Goal: Task Accomplishment & Management: Manage account settings

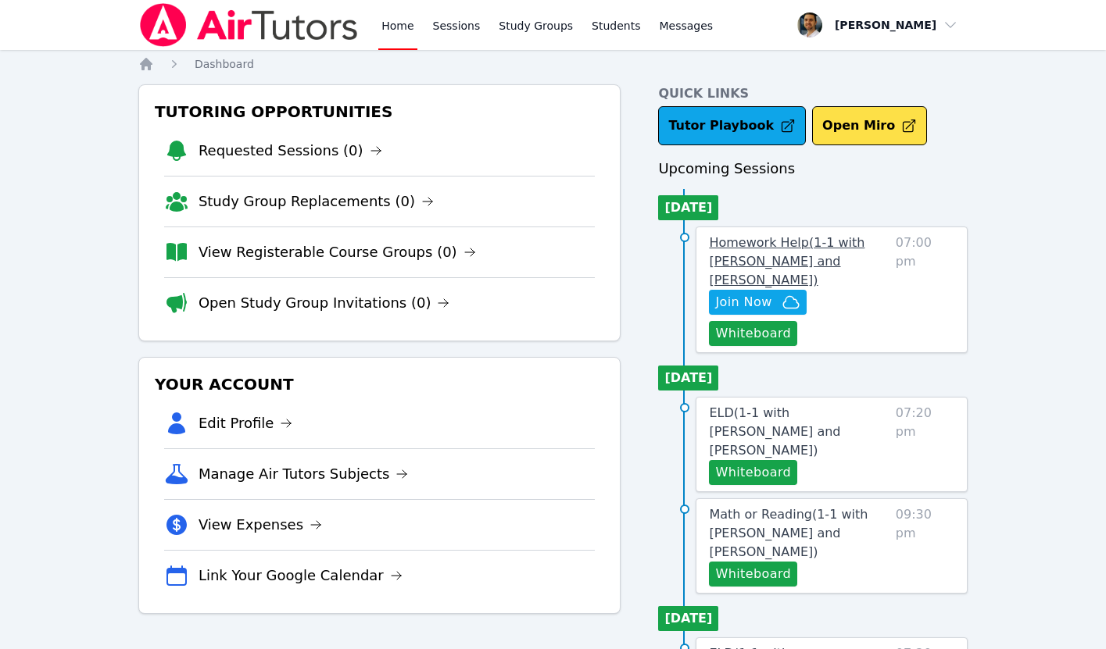
click at [755, 252] on link "Homework Help ( 1-1 with [PERSON_NAME] and [PERSON_NAME] )" at bounding box center [799, 262] width 180 height 56
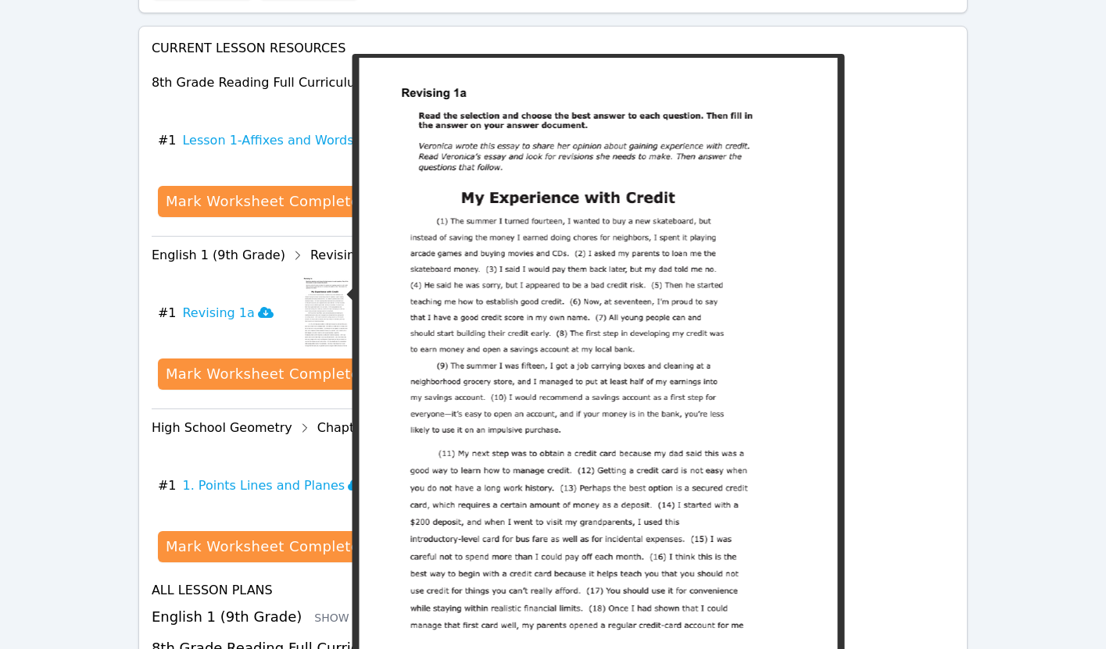
scroll to position [824, 0]
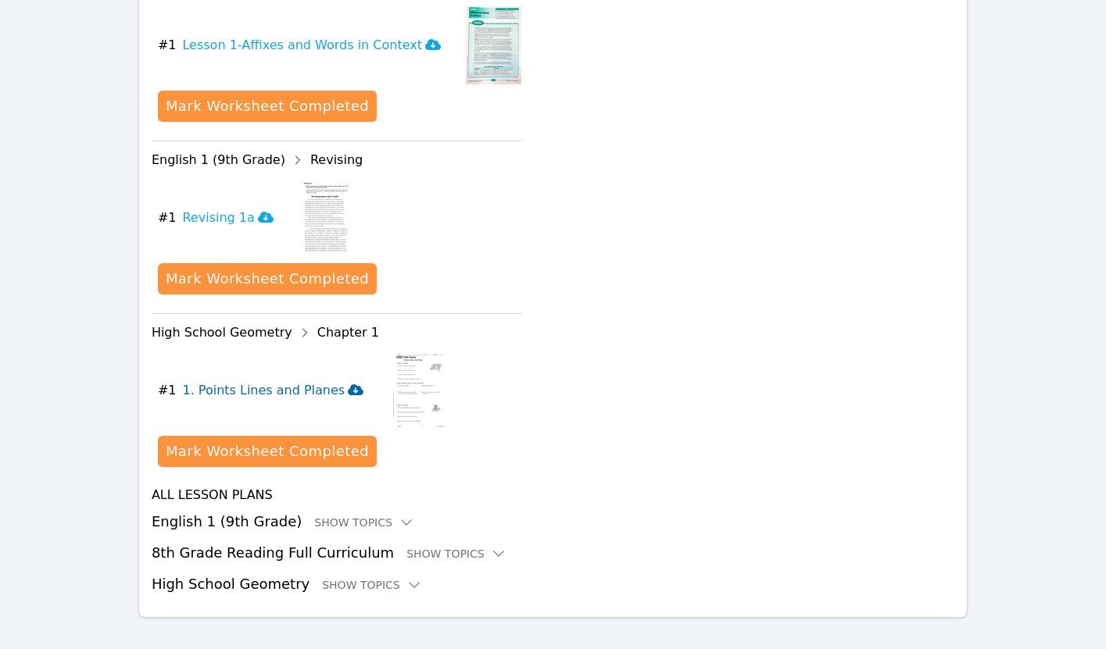
click at [348, 384] on icon at bounding box center [356, 389] width 16 height 11
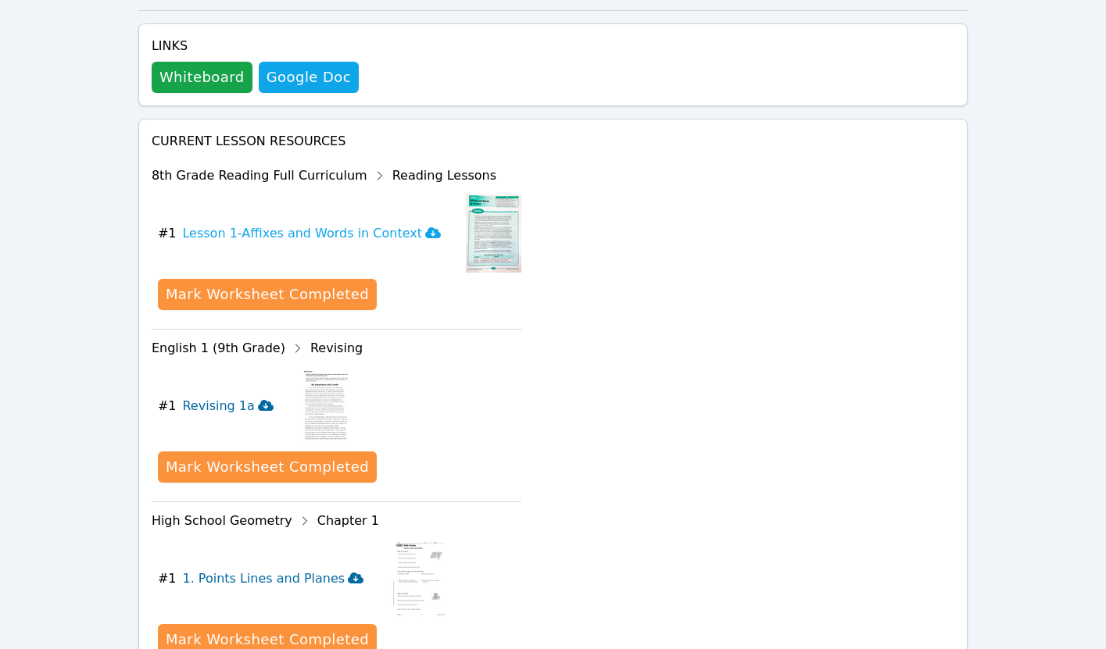
scroll to position [585, 0]
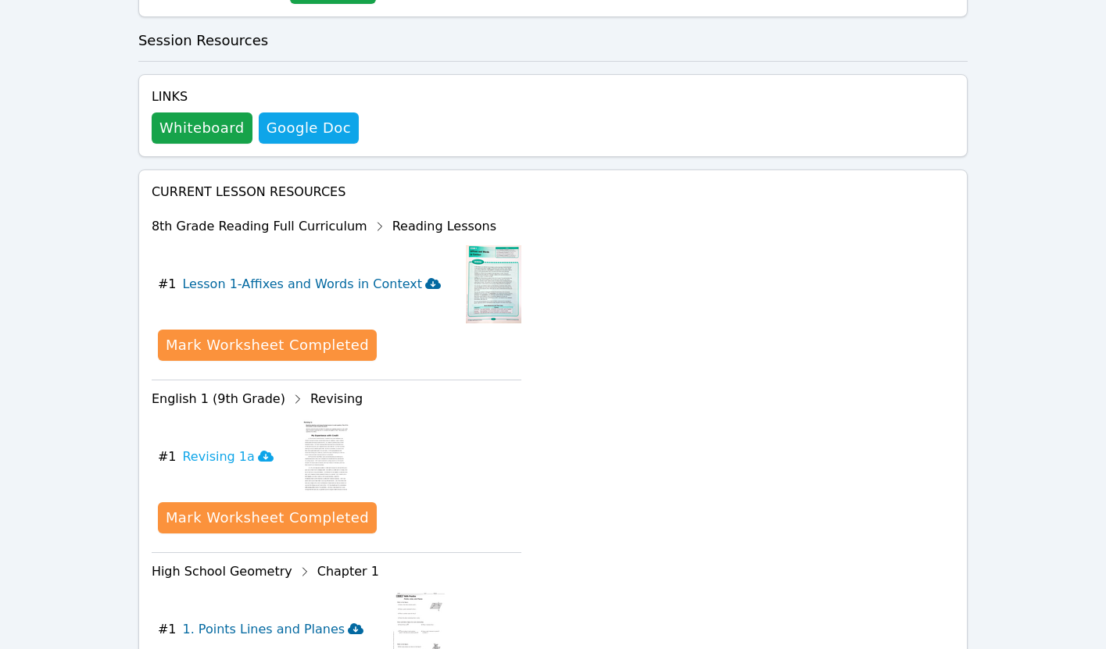
click at [425, 277] on icon at bounding box center [433, 283] width 16 height 13
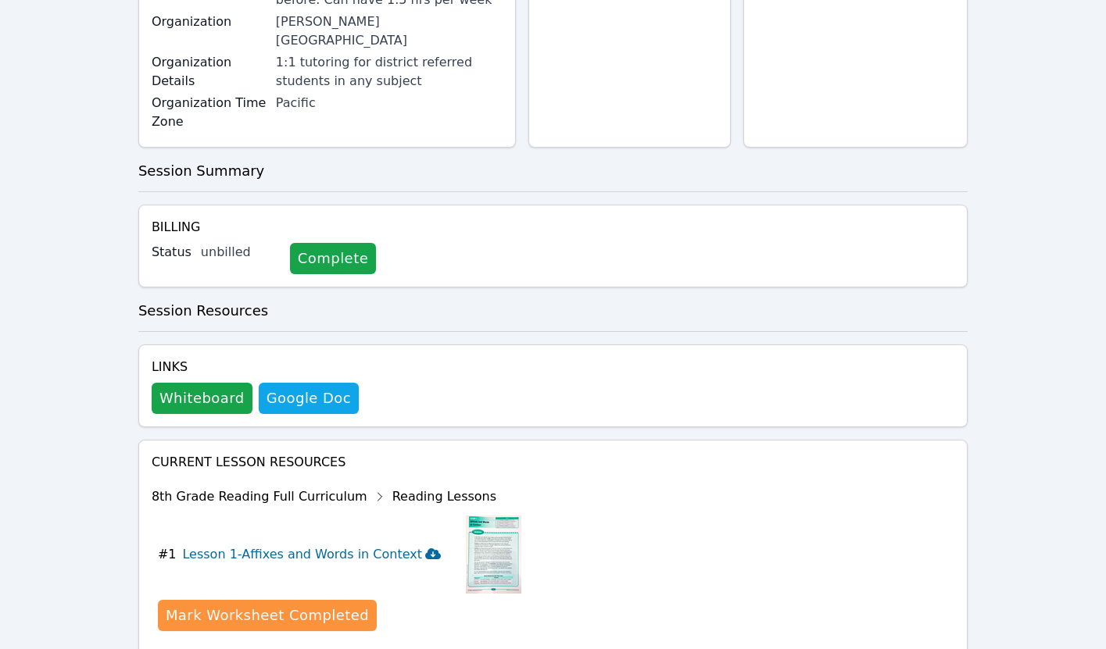
scroll to position [429, 0]
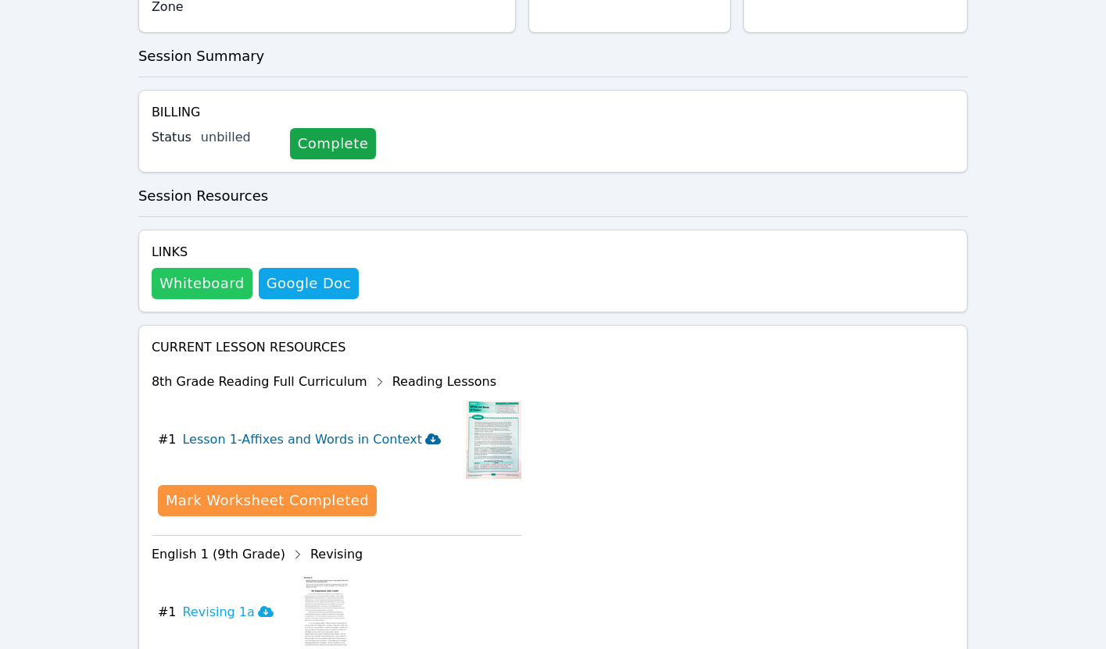
click at [217, 268] on button "Whiteboard" at bounding box center [202, 283] width 101 height 31
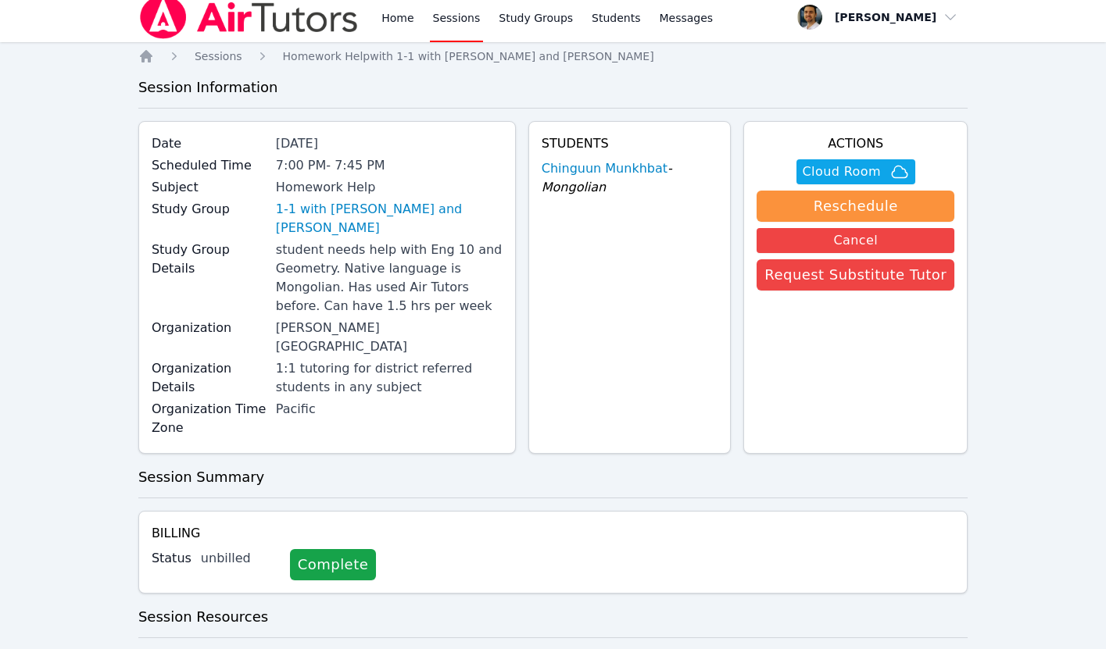
scroll to position [0, 0]
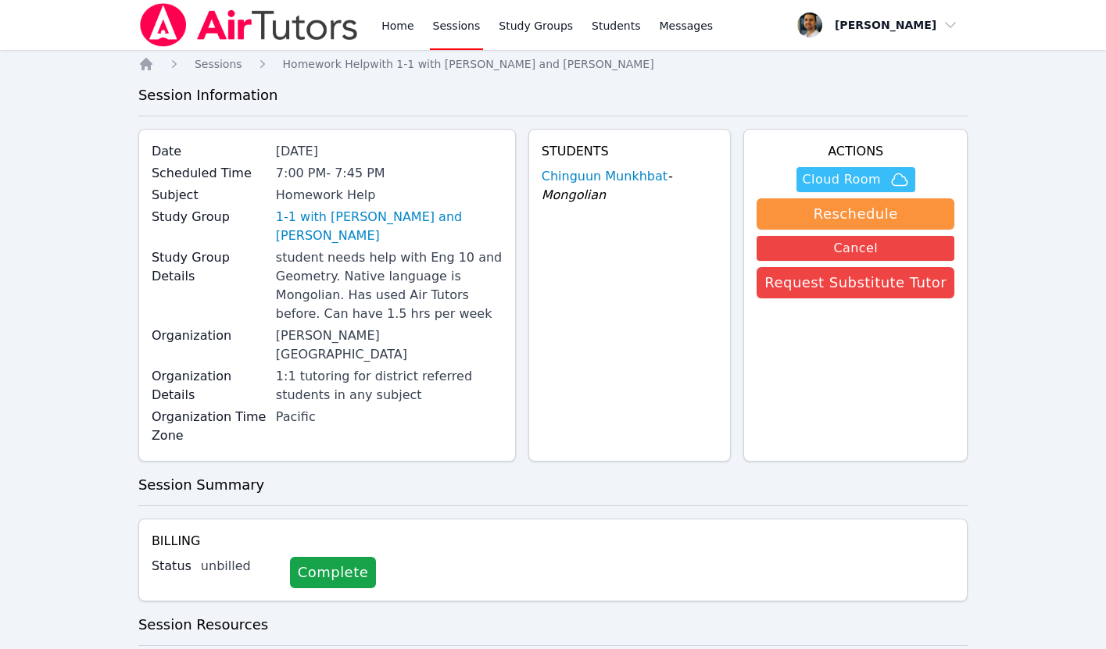
click at [859, 173] on span "Cloud Room" at bounding box center [842, 179] width 78 height 19
click at [229, 64] on span "Sessions" at bounding box center [219, 64] width 48 height 13
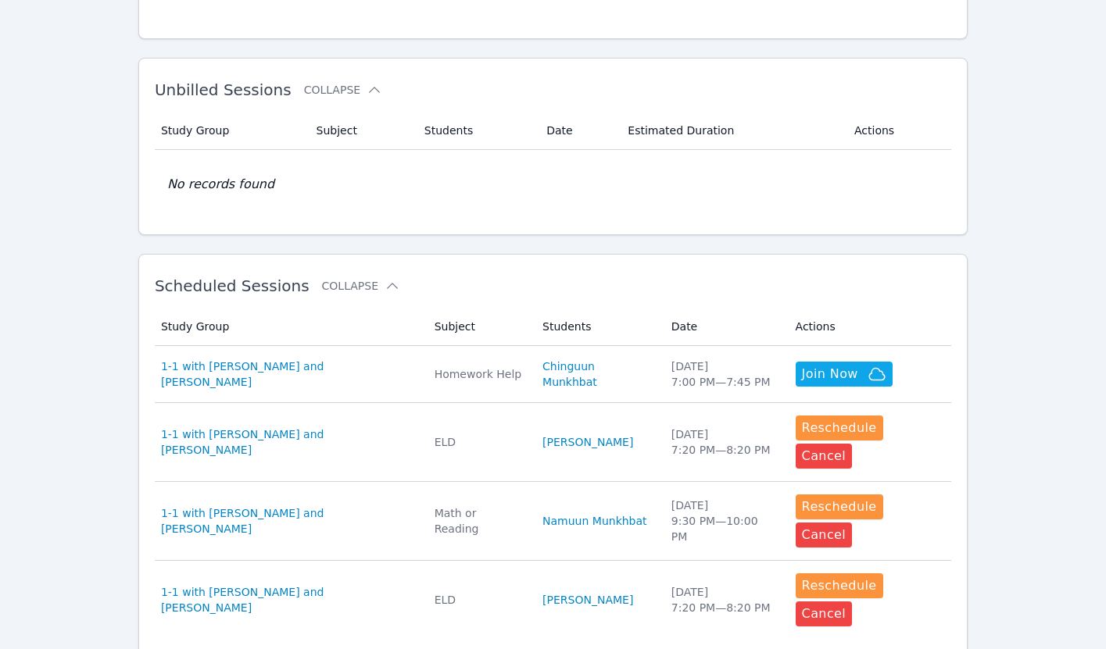
scroll to position [223, 0]
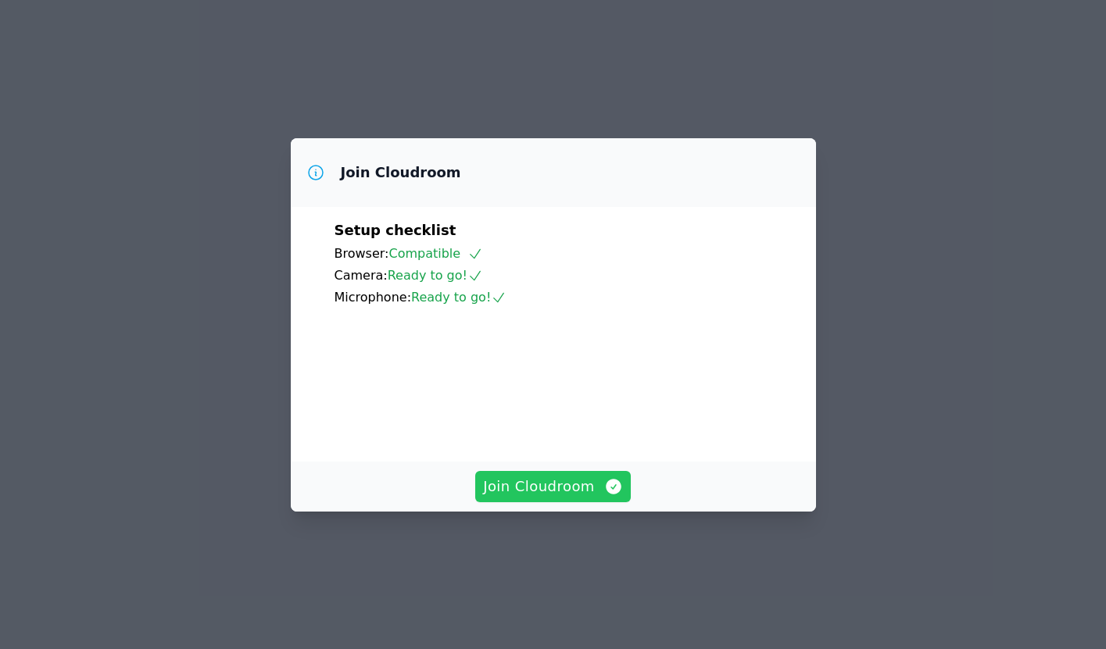
click at [585, 498] on span "Join Cloudroom" at bounding box center [553, 487] width 140 height 22
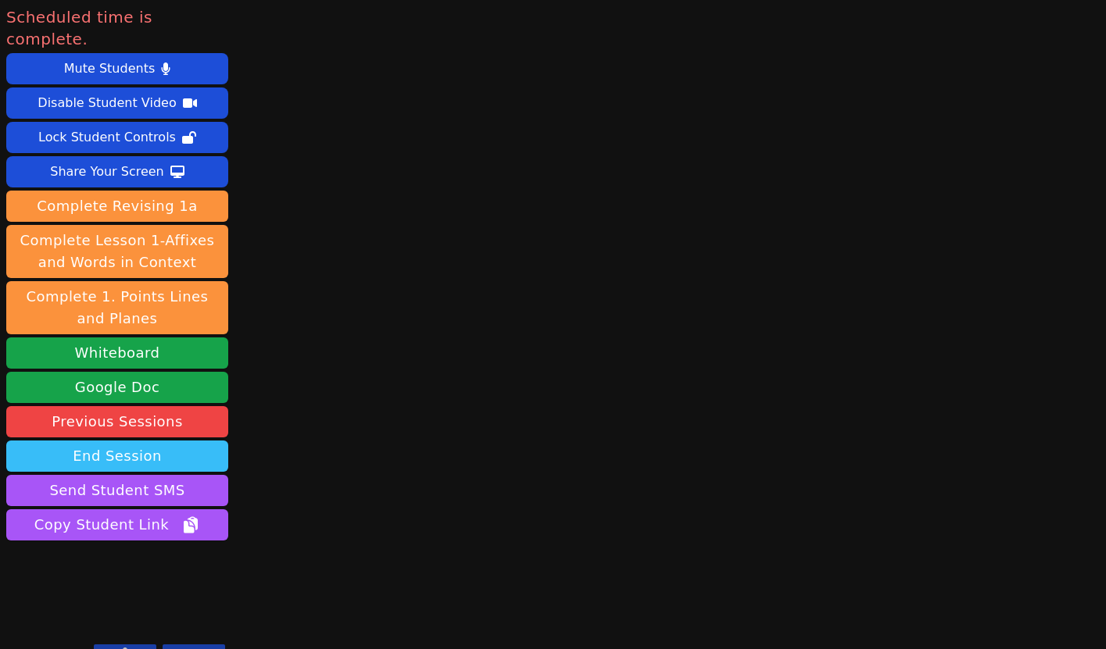
click at [131, 441] on button "End Session" at bounding box center [117, 456] width 222 height 31
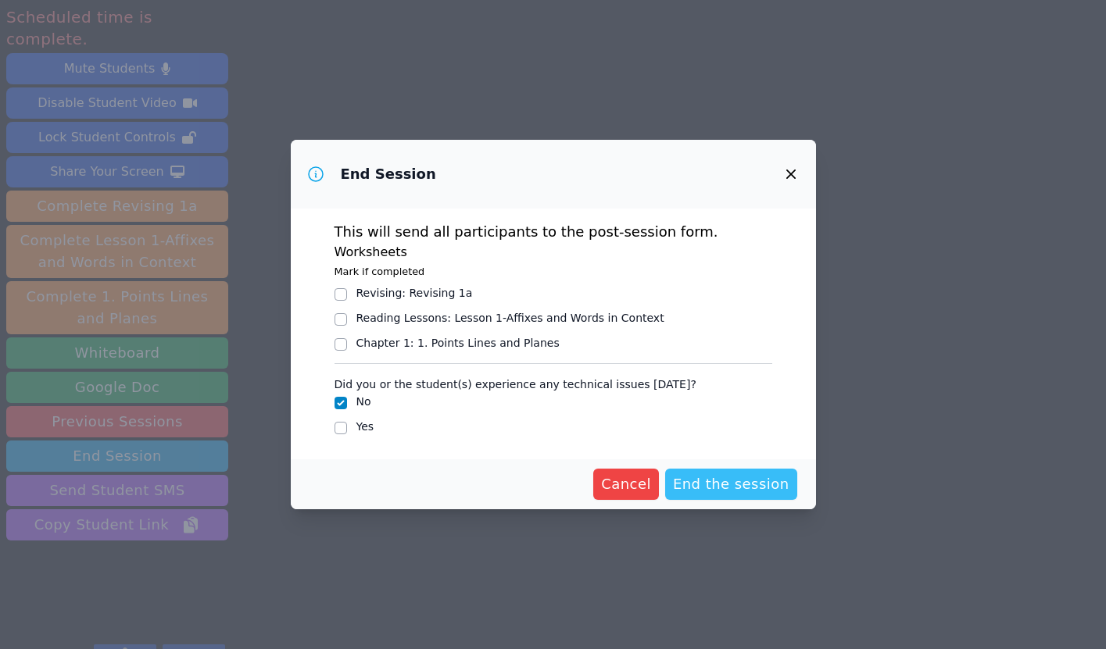
click at [739, 488] on span "End the session" at bounding box center [731, 485] width 116 height 22
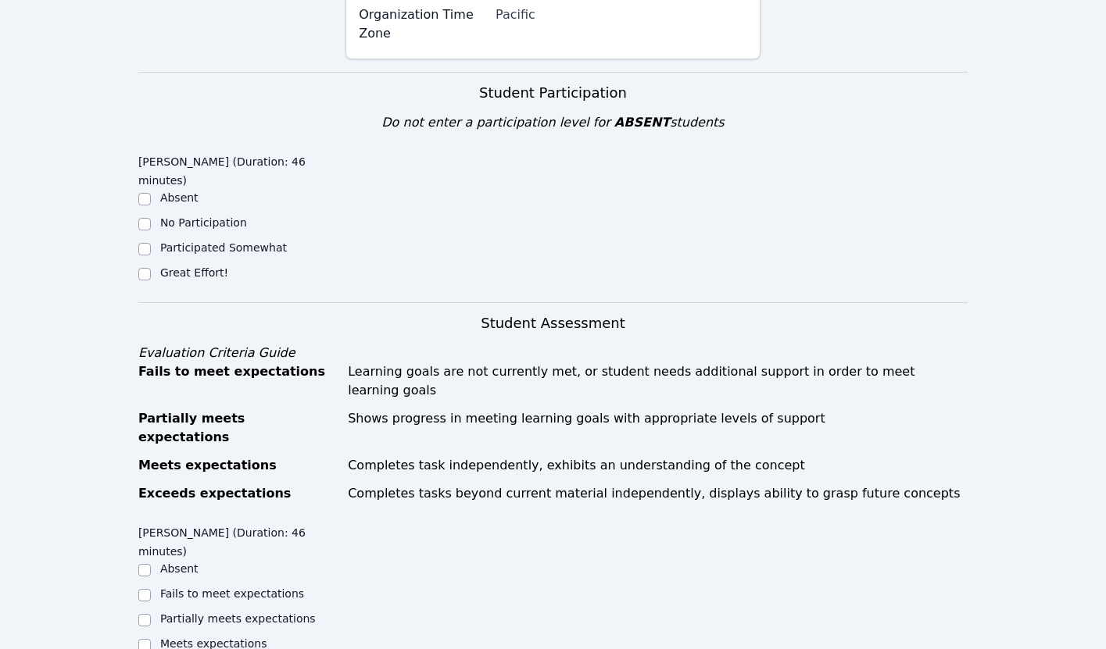
scroll to position [553, 0]
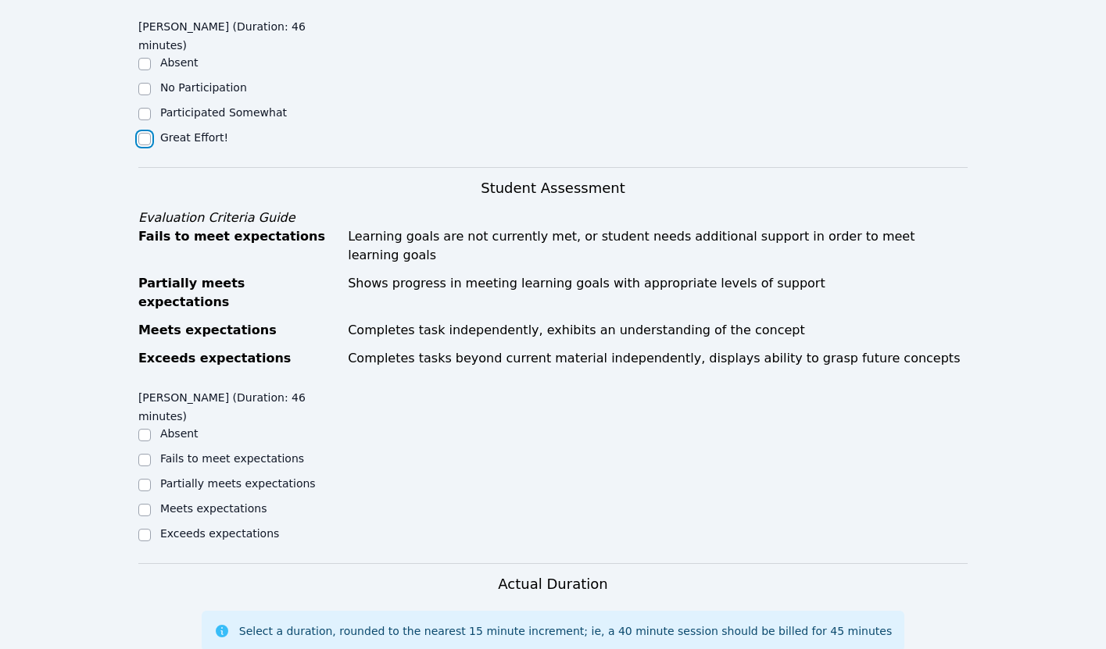
click at [144, 136] on input "Great Effort!" at bounding box center [144, 139] width 13 height 13
checkbox input "true"
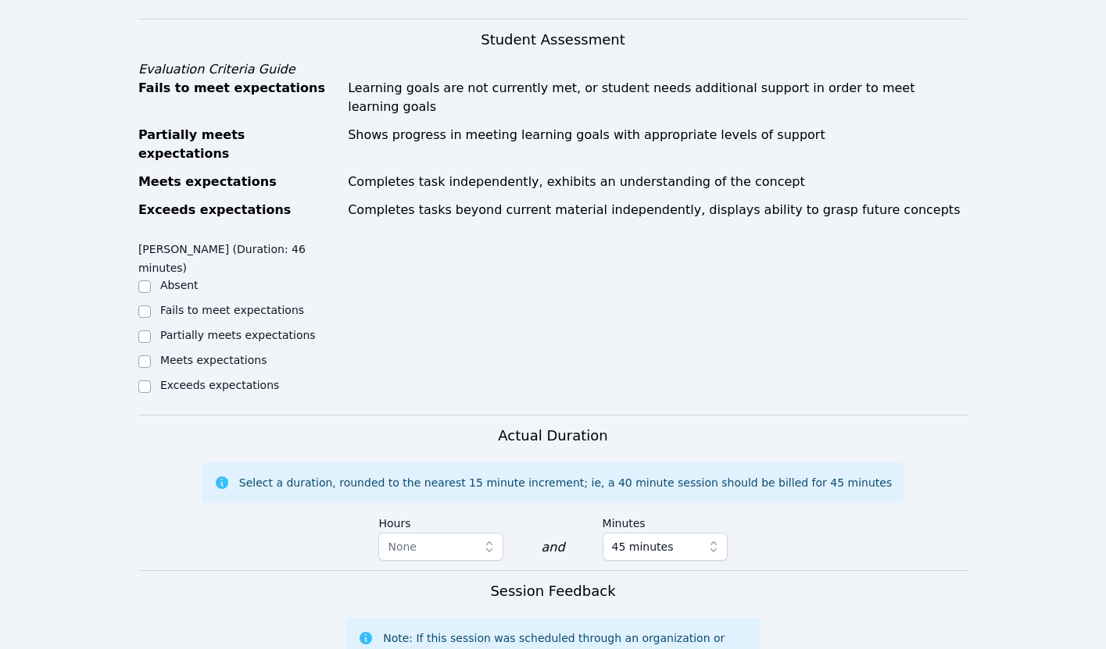
scroll to position [757, 0]
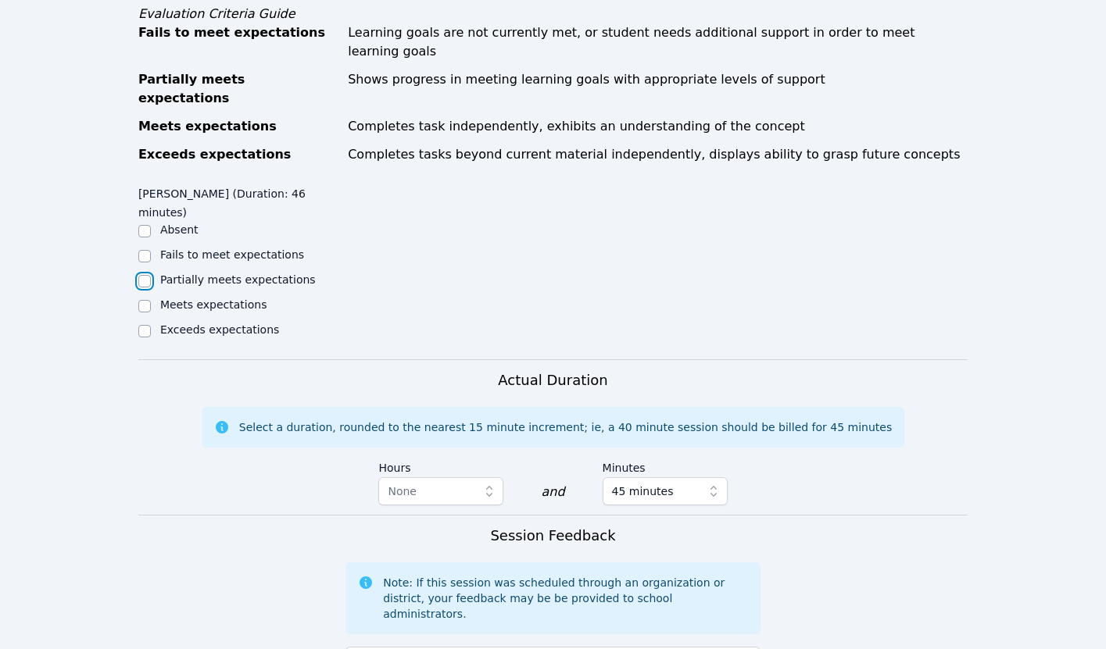
click at [145, 275] on input "Partially meets expectations" at bounding box center [144, 281] width 13 height 13
checkbox input "true"
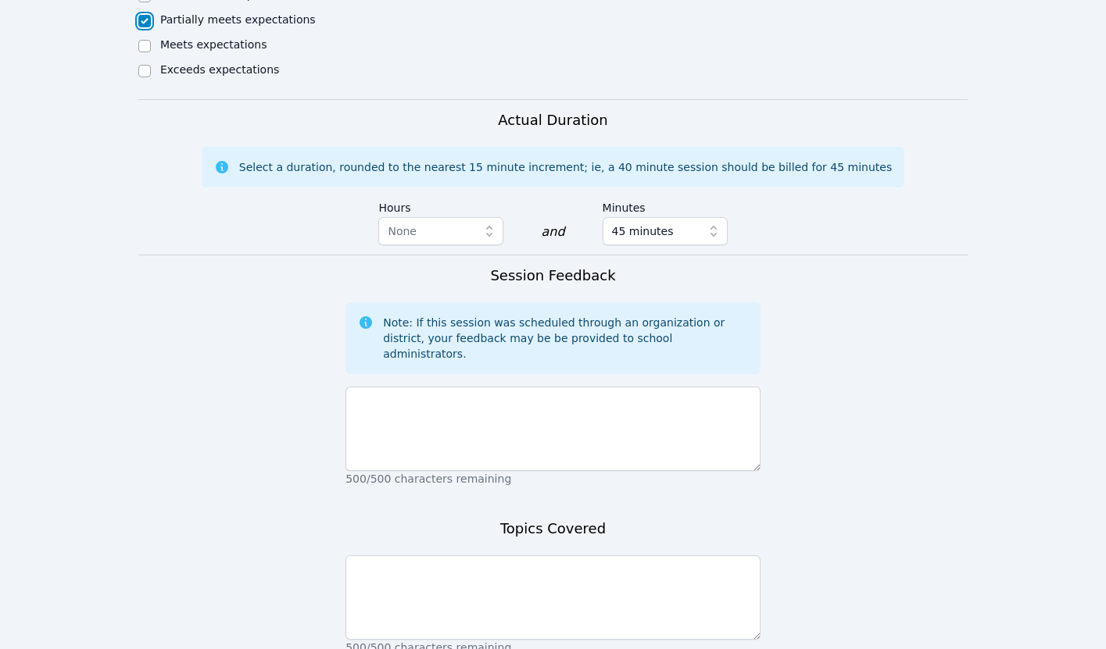
scroll to position [1085, 0]
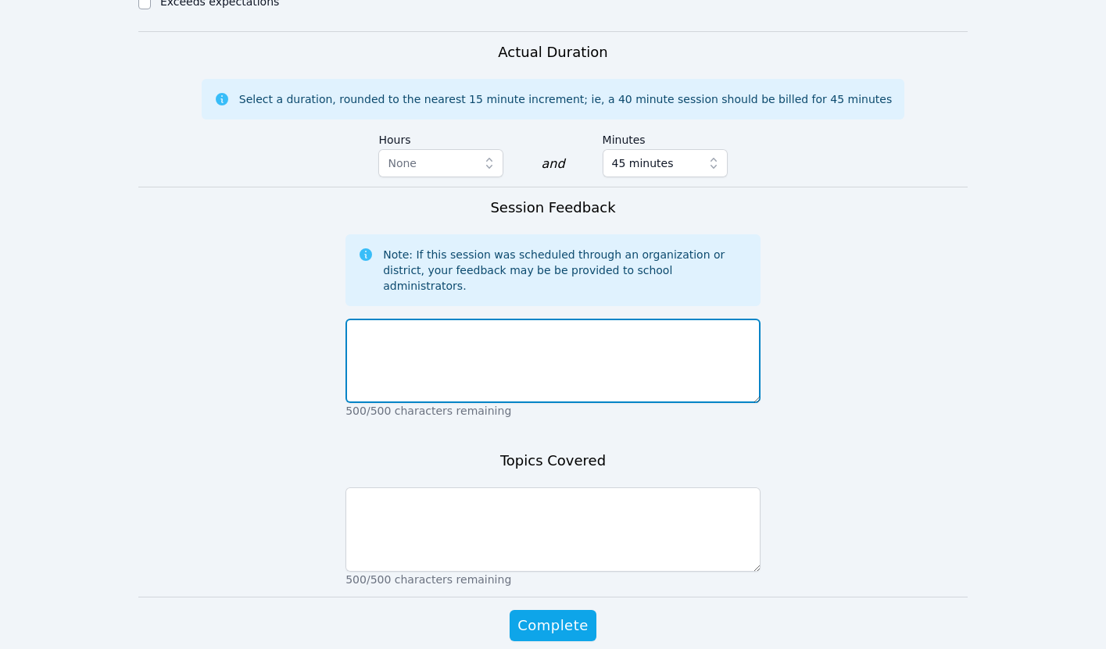
click at [391, 319] on textarea at bounding box center [552, 361] width 415 height 84
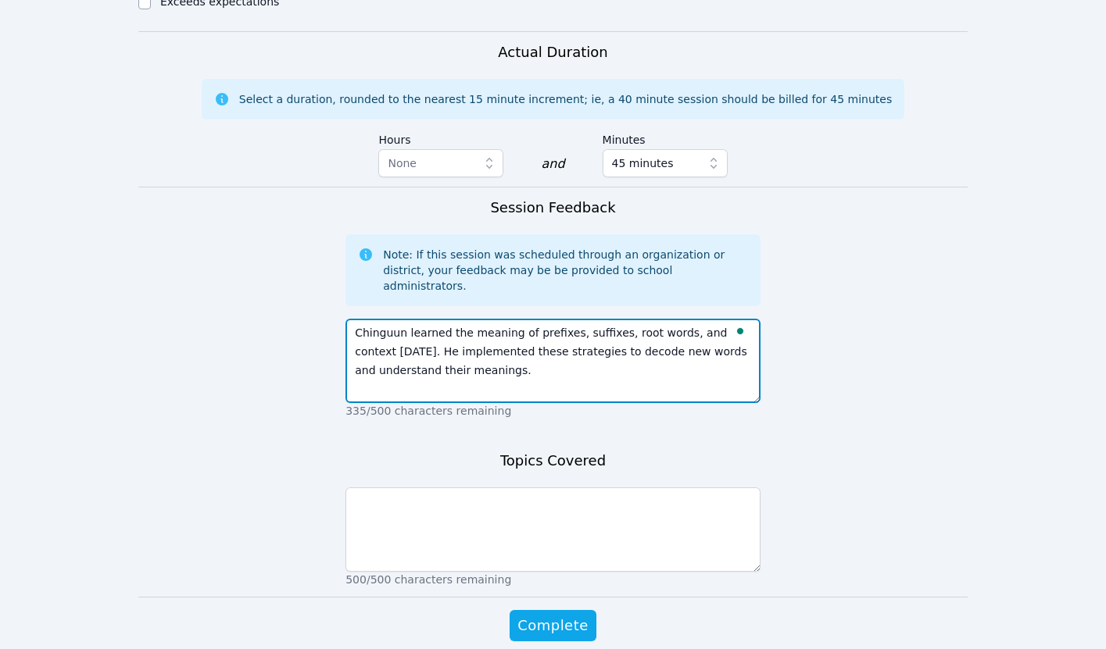
type textarea "Chinguun learned the meaning of prefixes, suffixes, root words, and context tod…"
drag, startPoint x: 525, startPoint y: 279, endPoint x: 741, endPoint y: 286, distance: 215.8
click at [741, 319] on textarea "Chinguun learned the meaning of prefixes, suffixes, root words, and context tod…" at bounding box center [552, 361] width 415 height 84
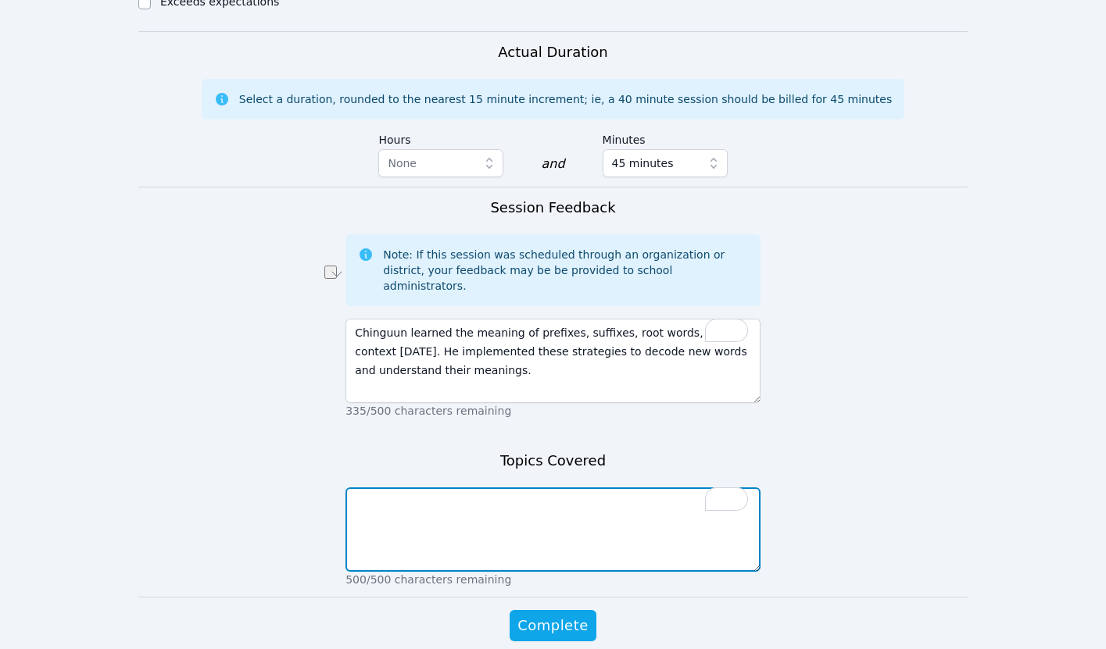
click at [524, 488] on textarea "To enrich screen reader interactions, please activate Accessibility in Grammarl…" at bounding box center [552, 530] width 415 height 84
paste textarea "prefixes, suffixes, root words, and context"
type textarea "prefixes, suffixes, root words, and context"
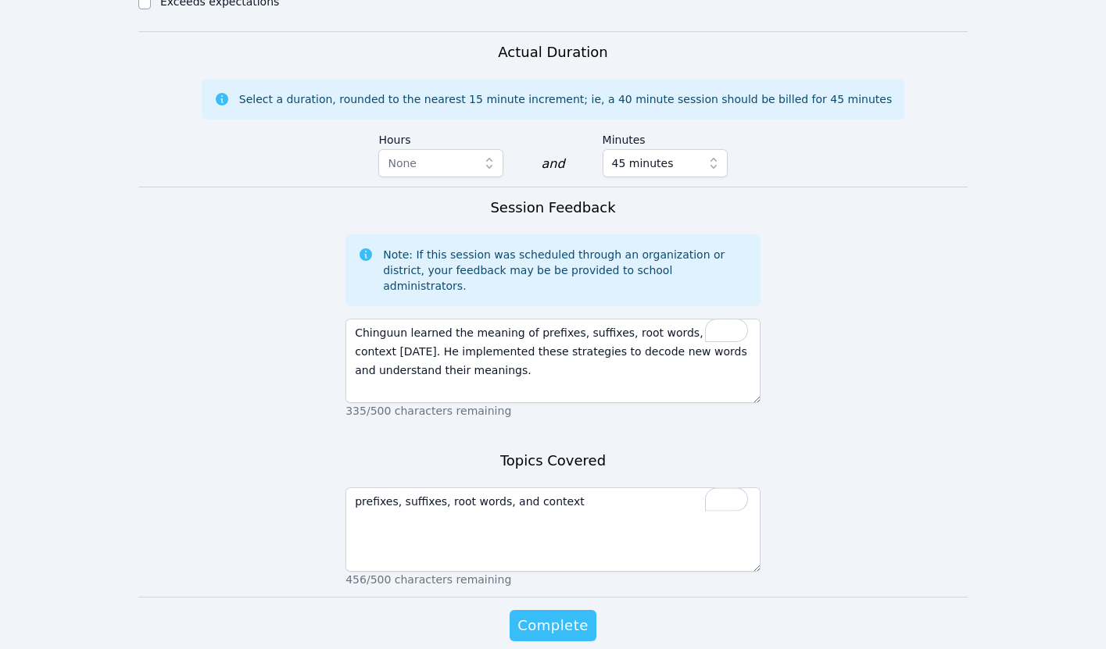
click at [558, 615] on span "Complete" at bounding box center [552, 626] width 70 height 22
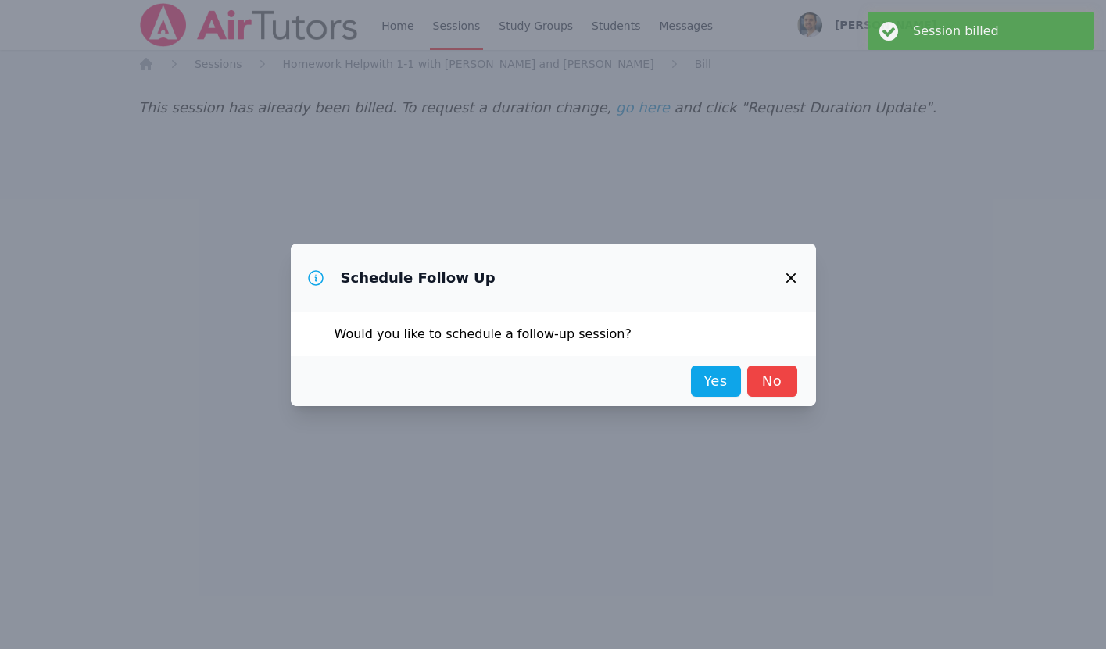
scroll to position [0, 0]
click at [710, 385] on link "Yes" at bounding box center [716, 381] width 50 height 31
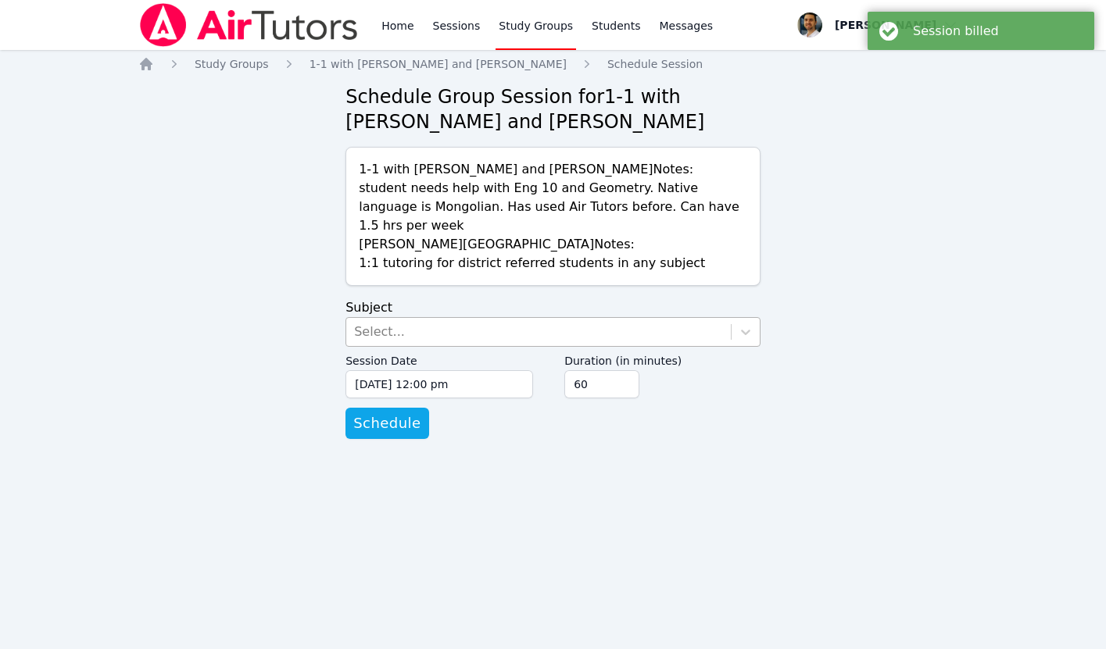
click at [447, 318] on div "Select..." at bounding box center [538, 332] width 384 height 28
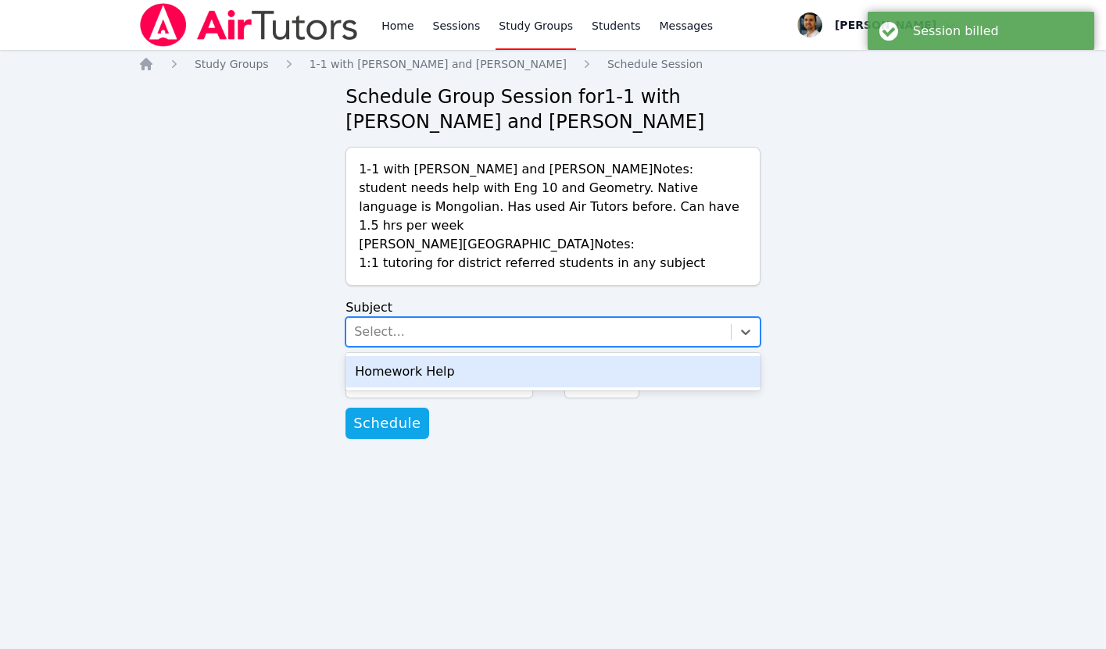
click at [434, 356] on div "Homework Help" at bounding box center [552, 371] width 415 height 31
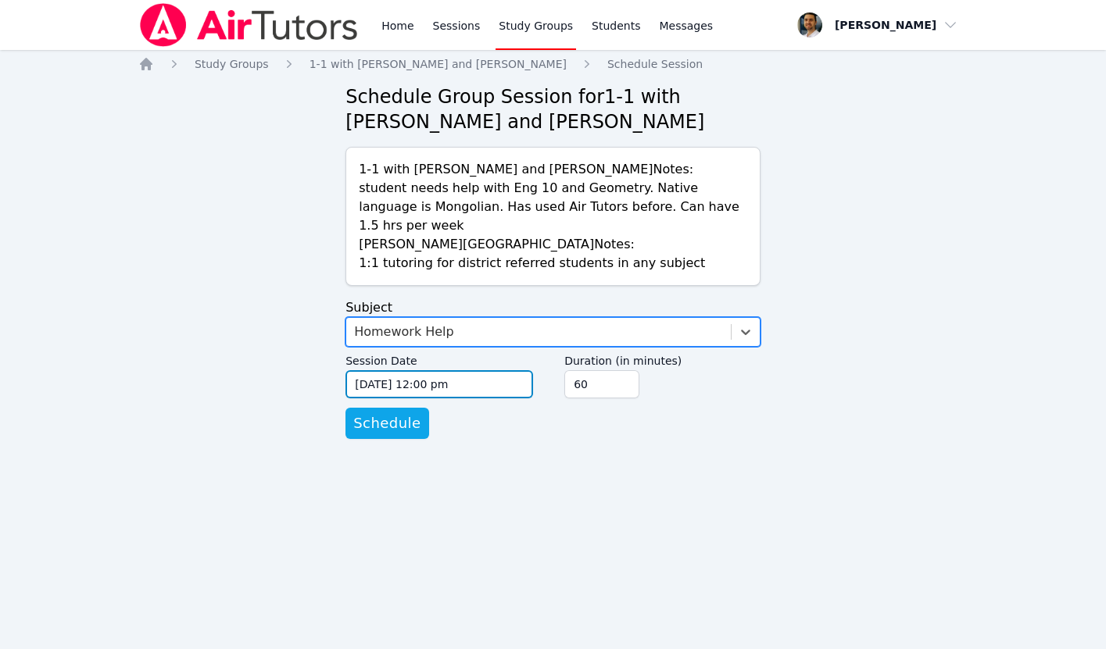
click at [432, 370] on input "09/10/2025 12:00 pm" at bounding box center [439, 384] width 188 height 28
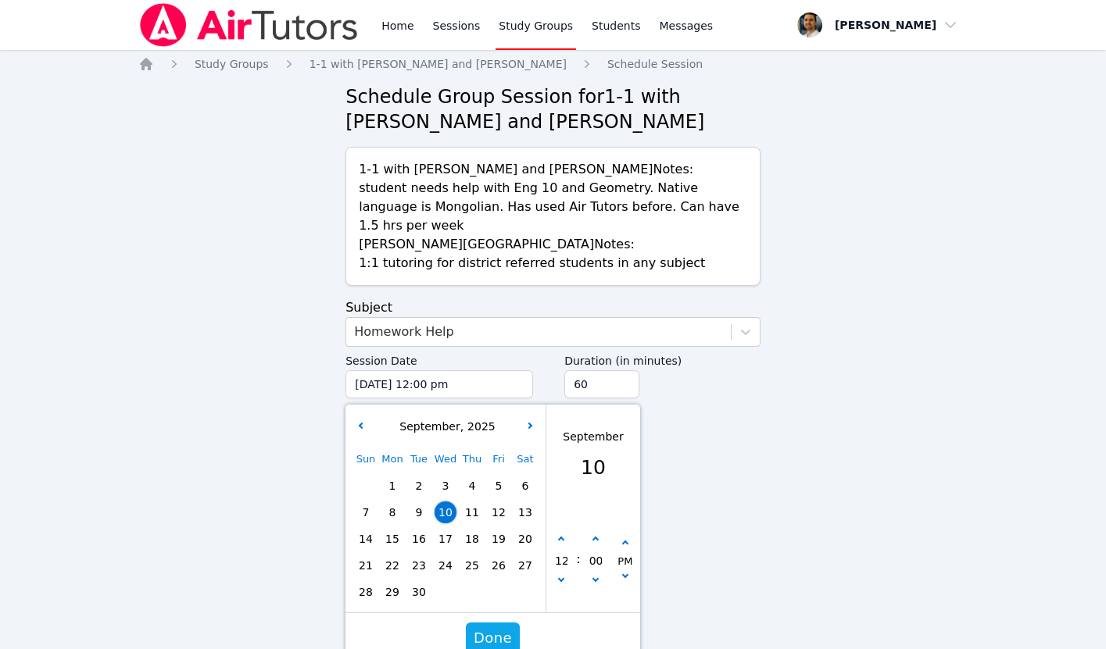
click at [392, 528] on span "15" at bounding box center [392, 539] width 22 height 22
click at [563, 532] on button "button" at bounding box center [561, 540] width 16 height 16
type input "09/15/2025 01:00 pm"
type input "01"
click at [563, 532] on button "button" at bounding box center [561, 540] width 16 height 16
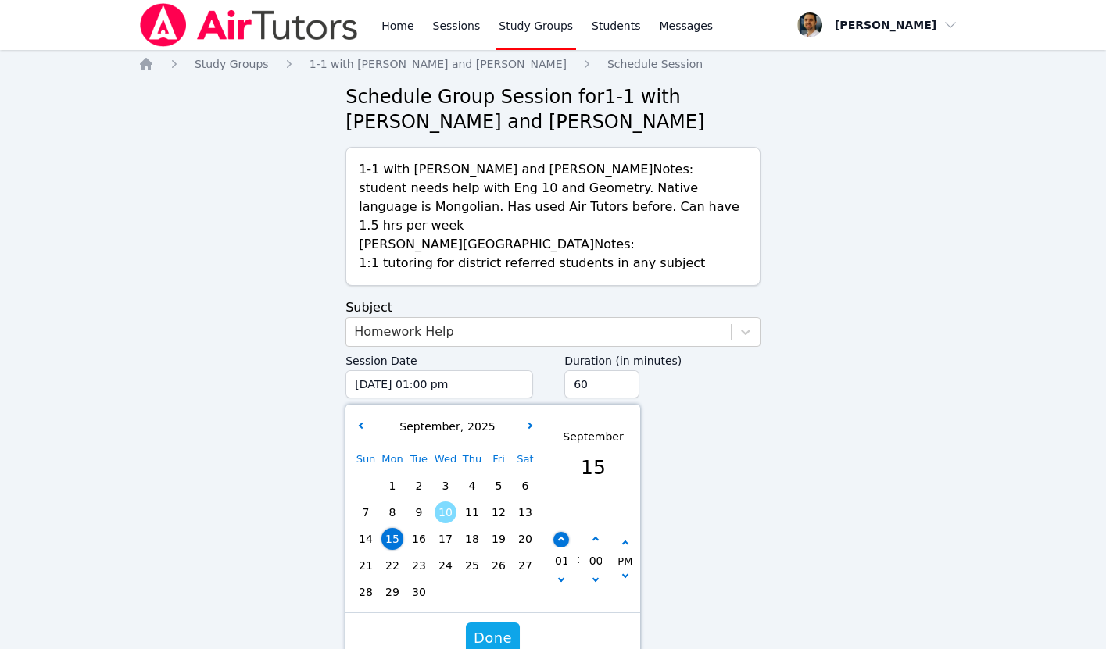
type input "09/15/2025 02:00 pm"
type input "02"
click at [563, 532] on button "button" at bounding box center [561, 540] width 16 height 16
type input "09/15/2025 03:00 pm"
type input "03"
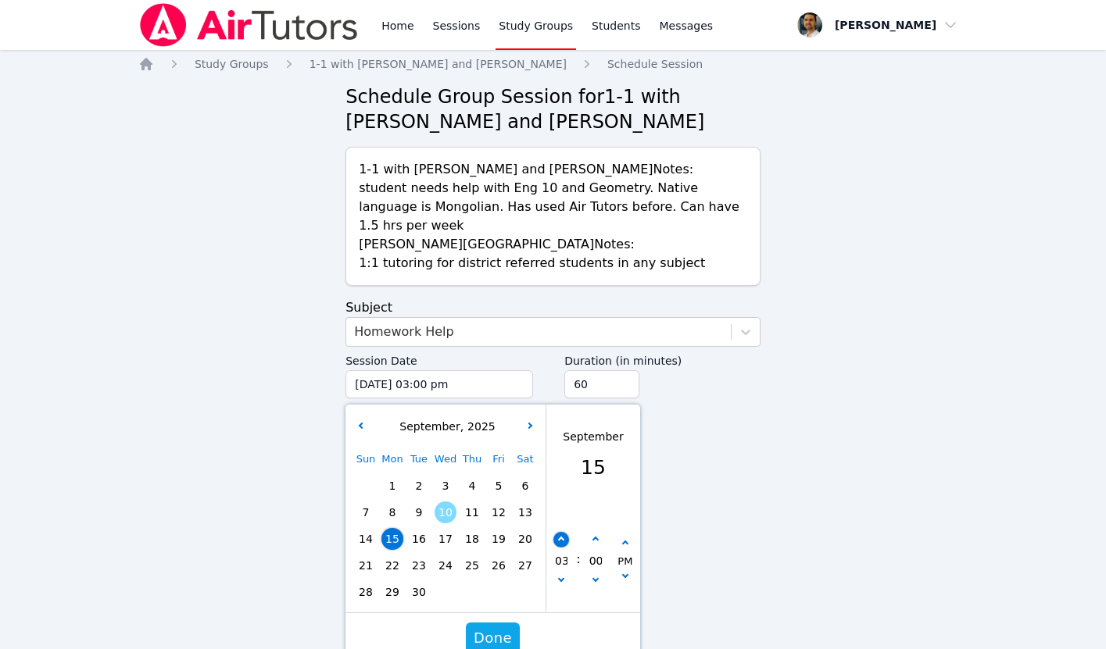
click at [563, 532] on button "button" at bounding box center [561, 540] width 16 height 16
type input "09/15/2025 04:00 pm"
type input "04"
click at [563, 532] on button "button" at bounding box center [561, 540] width 16 height 16
type input "09/15/2025 05:00 pm"
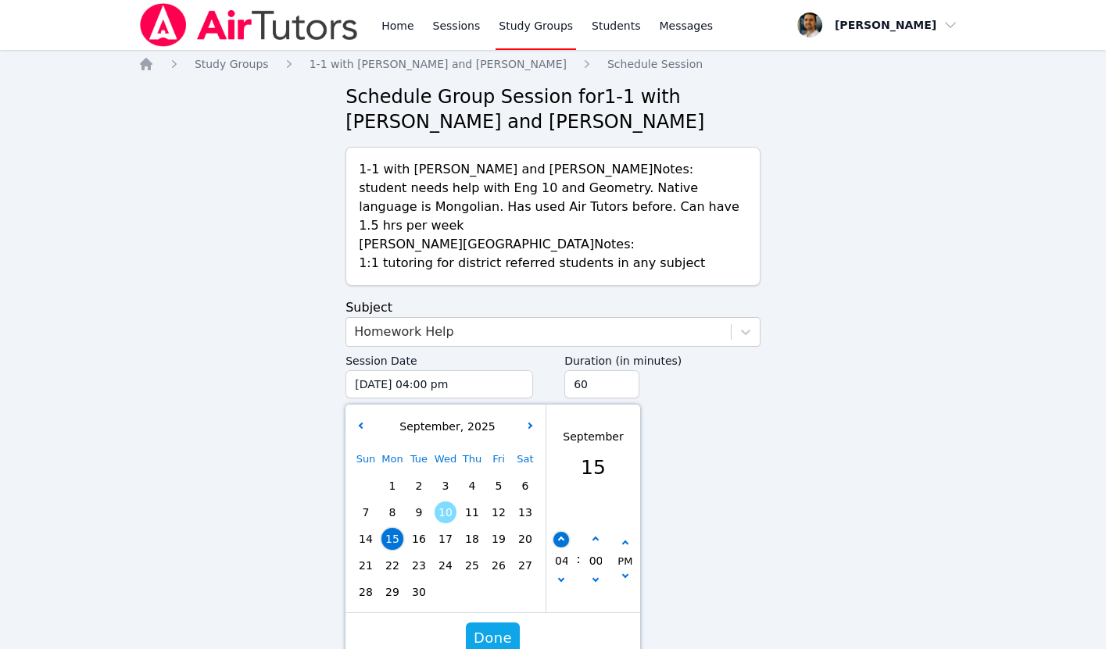
type input "05"
click at [563, 532] on button "button" at bounding box center [561, 540] width 16 height 16
type input "09/15/2025 06:00 pm"
type input "06"
click at [563, 532] on button "button" at bounding box center [561, 540] width 16 height 16
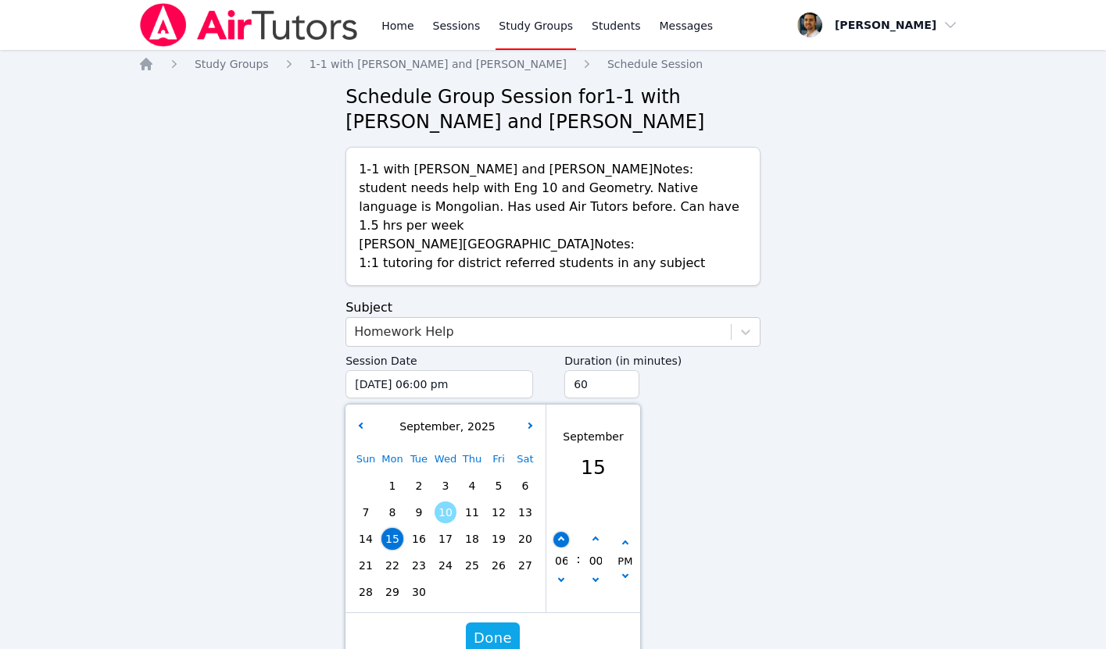
type input "09/15/2025 07:00 pm"
type input "07"
click at [492, 628] on span "Done" at bounding box center [493, 639] width 38 height 22
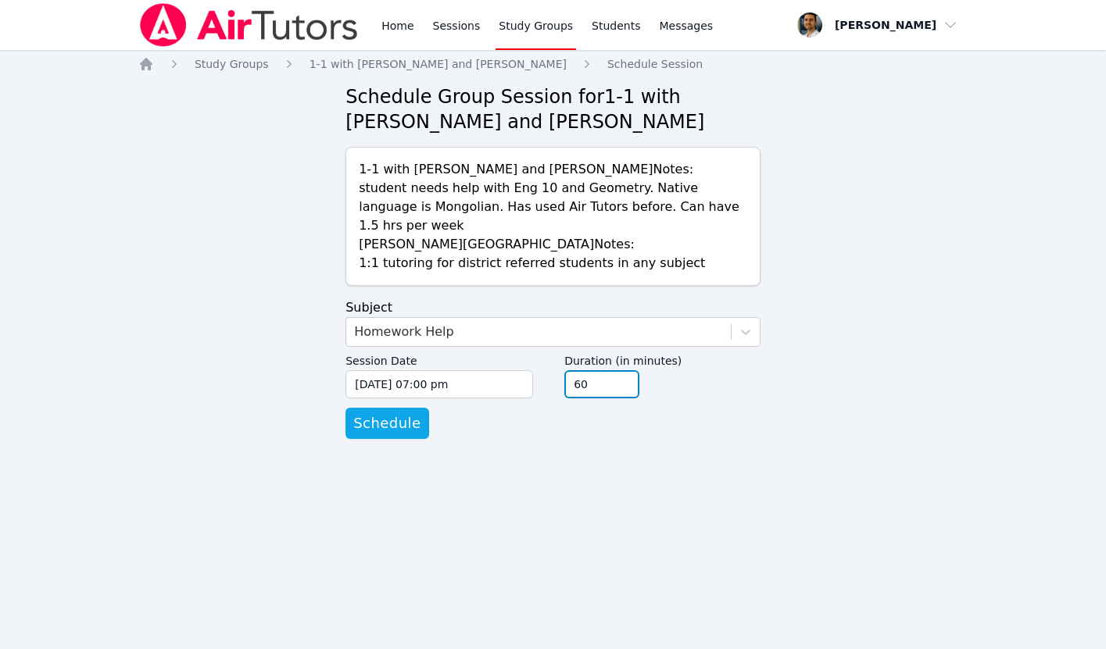
click at [585, 370] on input "60" at bounding box center [601, 384] width 75 height 28
click at [579, 370] on input "60" at bounding box center [601, 384] width 75 height 28
type input "45"
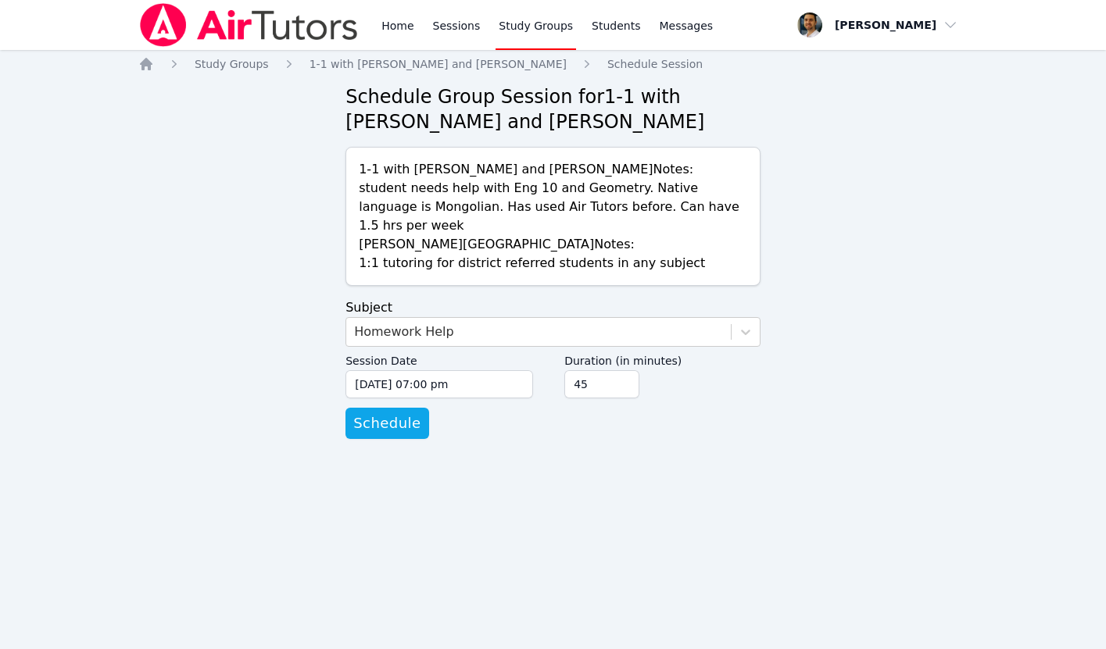
click at [531, 409] on form "Subject Homework Help Session Date 09/15/2025 07:00 pm 9/15/2025 7:00 pm Durati…" at bounding box center [552, 369] width 415 height 141
click at [403, 413] on span "Schedule" at bounding box center [386, 424] width 67 height 22
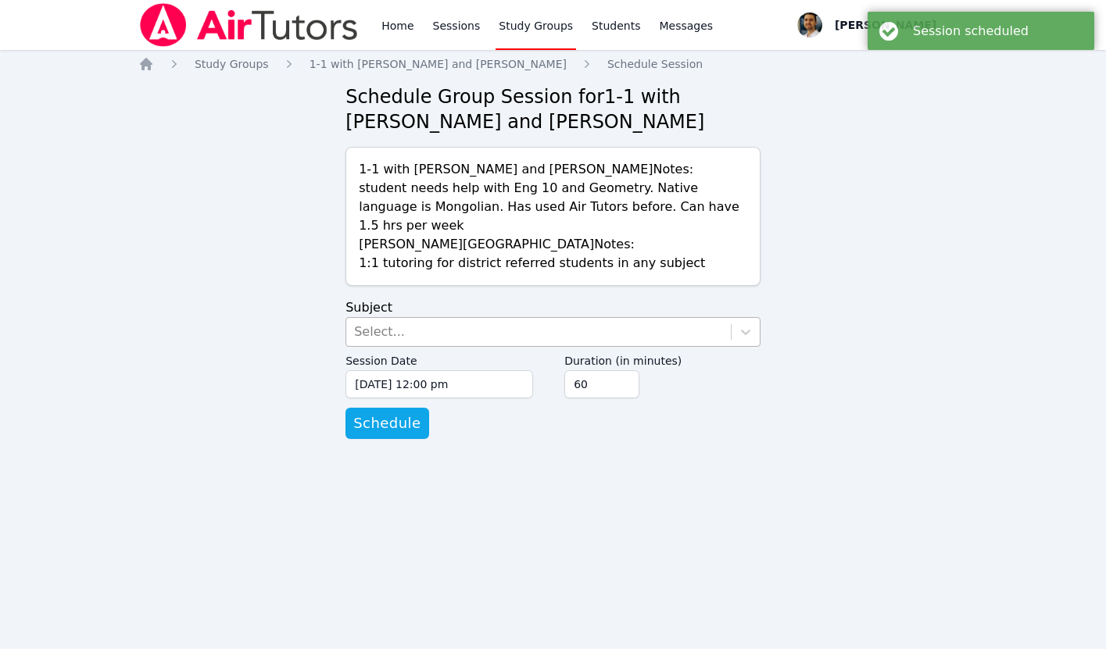
click at [414, 318] on div "Select..." at bounding box center [538, 332] width 384 height 28
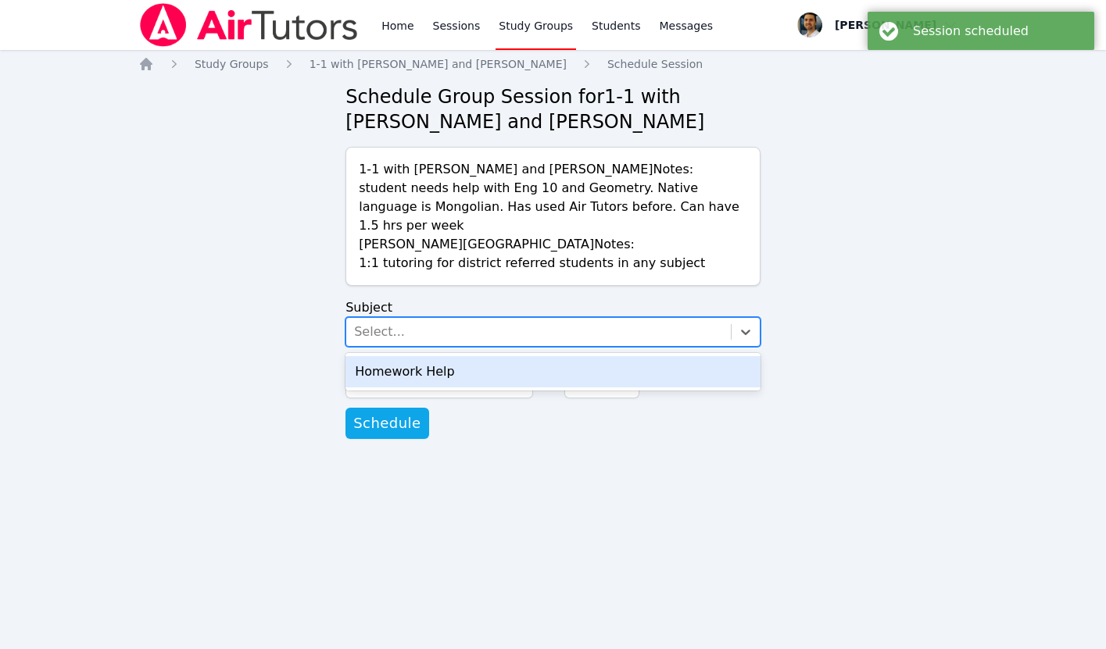
click at [407, 356] on div "Homework Help" at bounding box center [552, 371] width 415 height 31
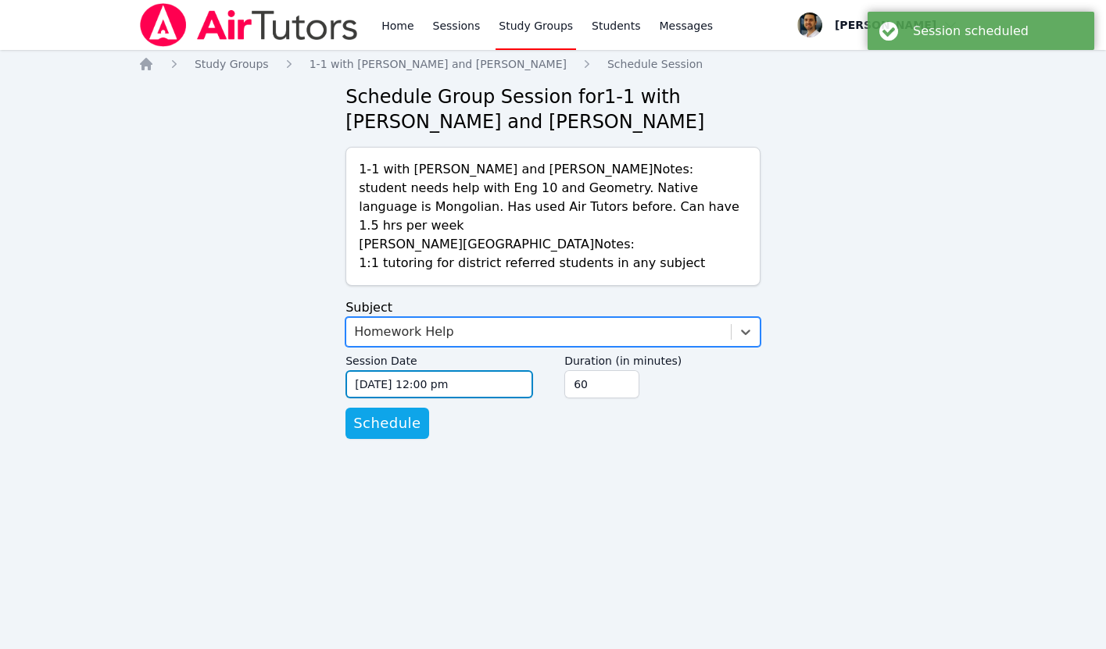
click at [406, 370] on input "09/10/2025 12:00 pm" at bounding box center [439, 384] width 188 height 28
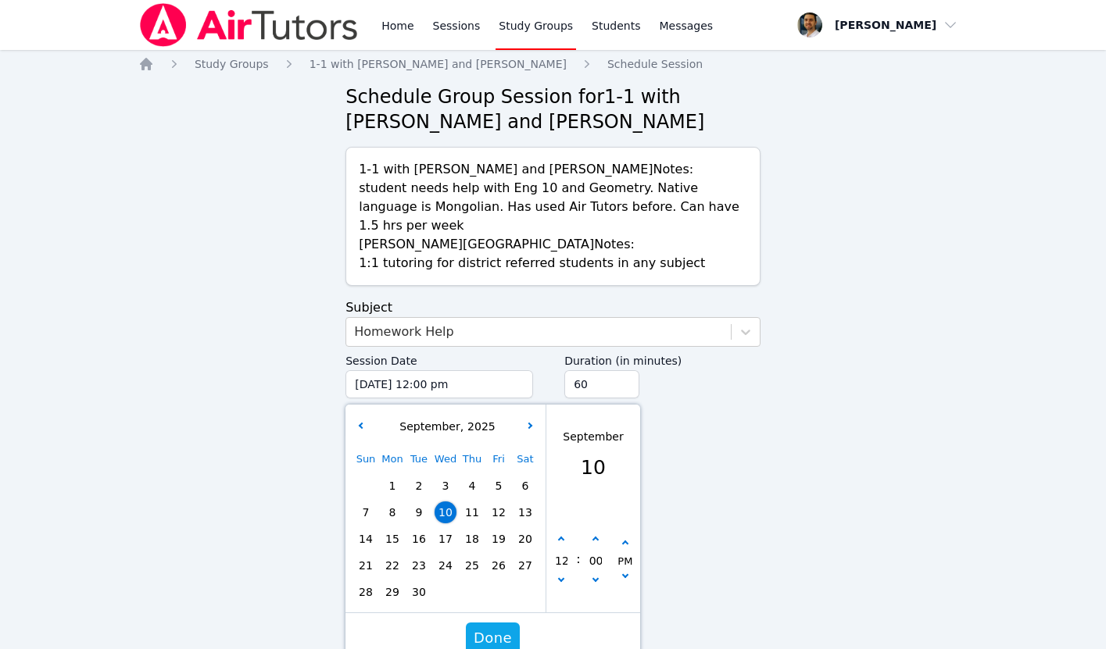
click at [444, 528] on span "17" at bounding box center [445, 539] width 22 height 22
click at [563, 532] on button "button" at bounding box center [561, 540] width 16 height 16
type input "09/17/2025 01:00 pm"
type input "01"
click at [563, 532] on button "button" at bounding box center [561, 540] width 16 height 16
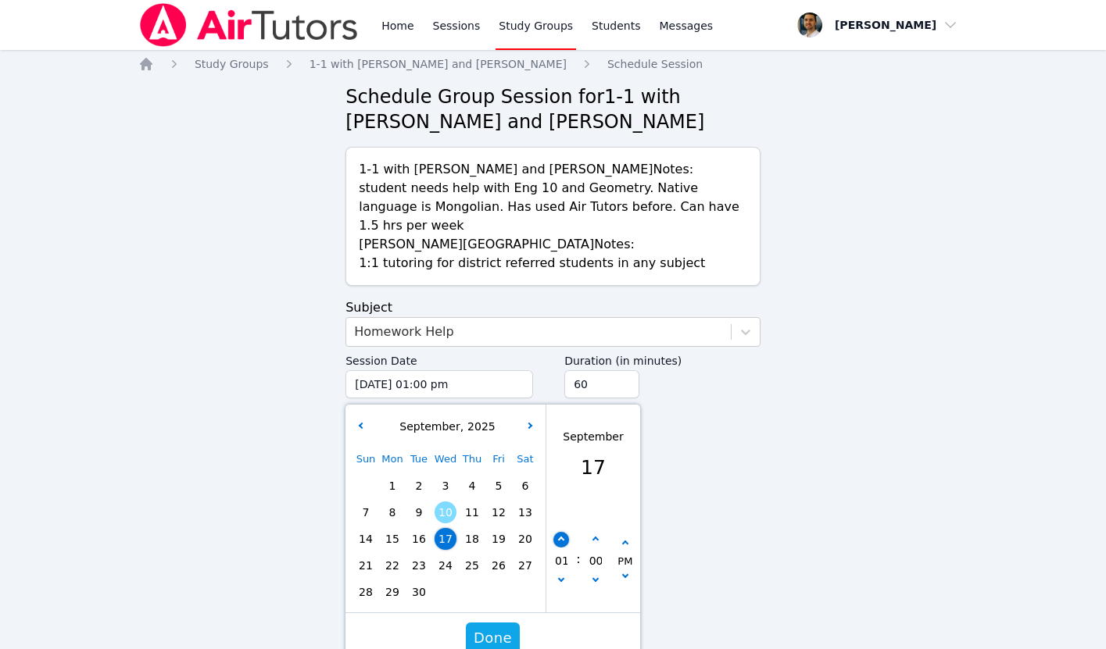
type input "09/17/2025 02:00 pm"
type input "02"
click at [563, 532] on button "button" at bounding box center [561, 540] width 16 height 16
type input "09/17/2025 03:00 pm"
type input "03"
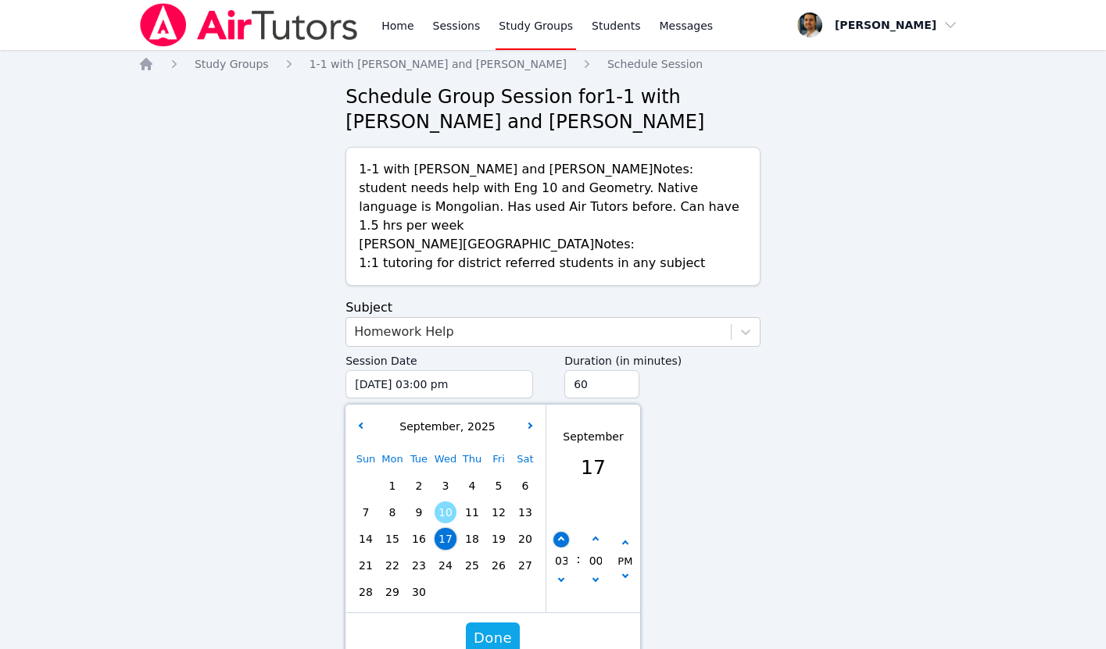
click at [563, 532] on button "button" at bounding box center [561, 540] width 16 height 16
type input "09/17/2025 04:00 pm"
type input "04"
click at [563, 532] on button "button" at bounding box center [561, 540] width 16 height 16
type input "09/17/2025 05:00 pm"
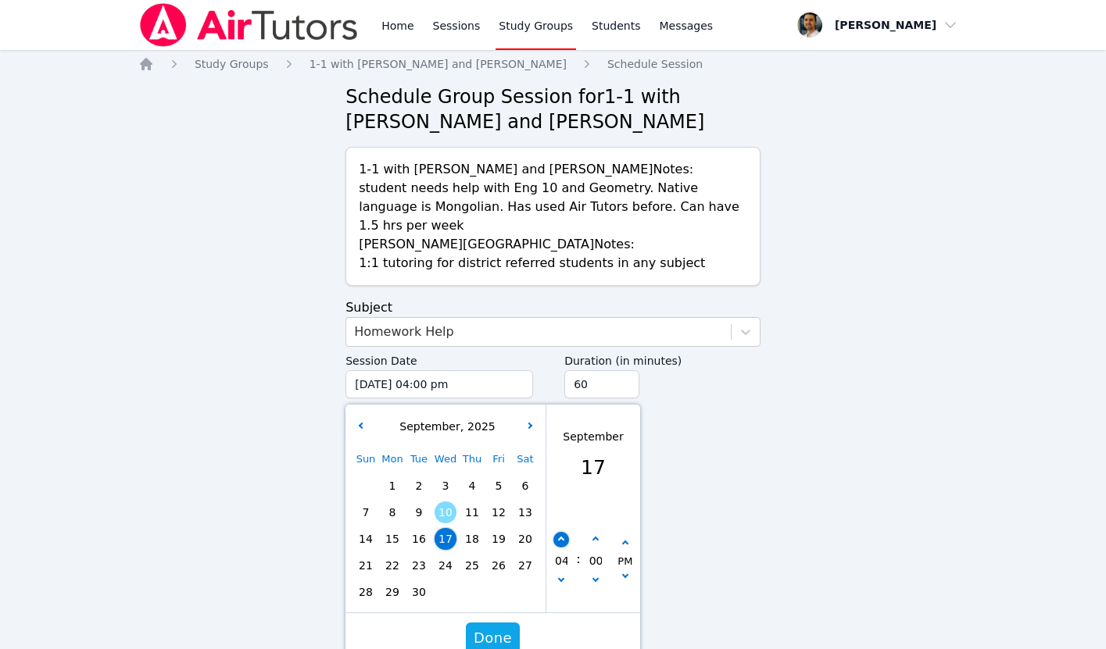
type input "05"
click at [563, 532] on button "button" at bounding box center [561, 540] width 16 height 16
type input "09/17/2025 06:00 pm"
type input "06"
click at [563, 532] on button "button" at bounding box center [561, 540] width 16 height 16
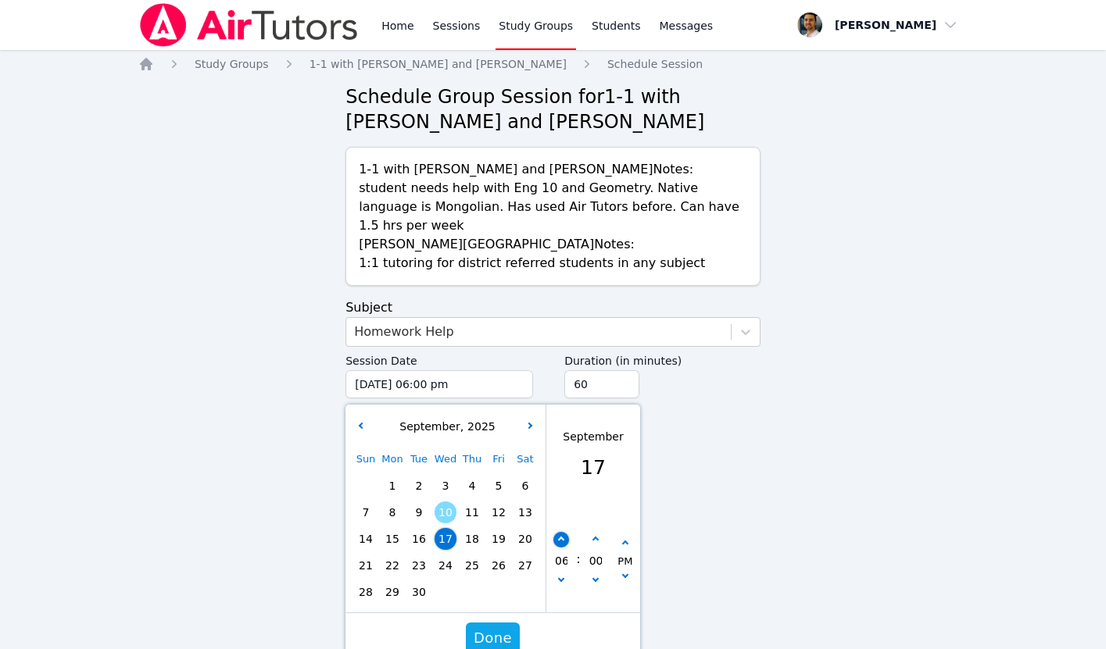
type input "09/17/2025 07:00 pm"
type input "07"
click at [502, 628] on span "Done" at bounding box center [493, 639] width 38 height 22
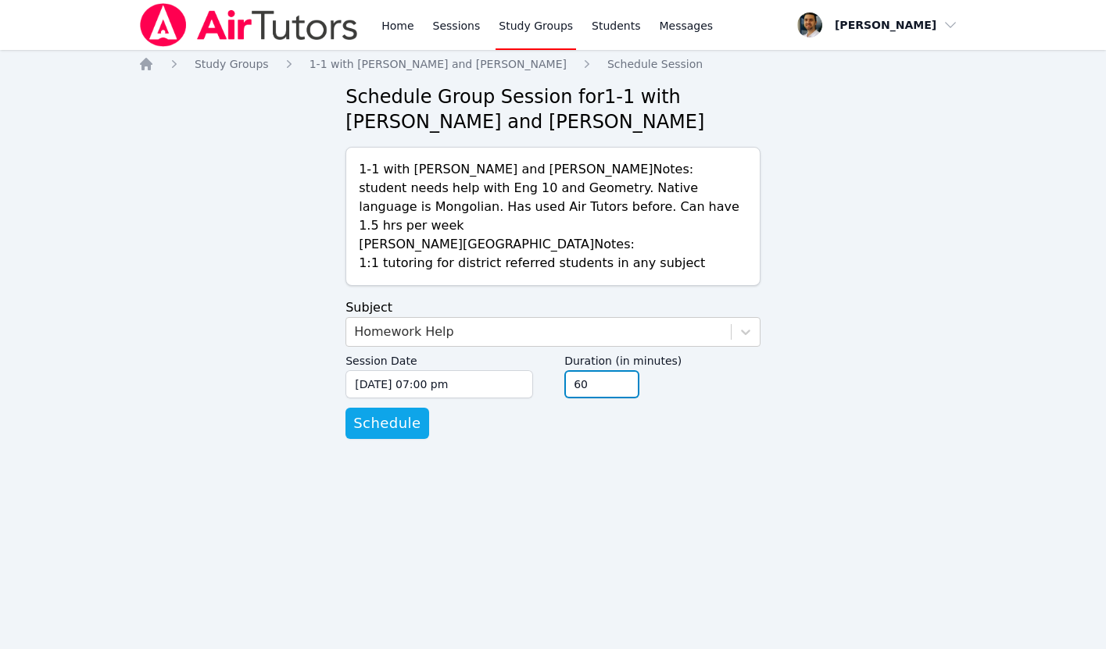
click at [579, 370] on input "60" at bounding box center [601, 384] width 75 height 28
type input "45"
click at [552, 427] on div "Home Study Groups 1-1 with Chinguun Munkhbat and Thomas Baran Schedule Session …" at bounding box center [552, 263] width 829 height 414
click at [401, 413] on span "Schedule" at bounding box center [386, 424] width 67 height 22
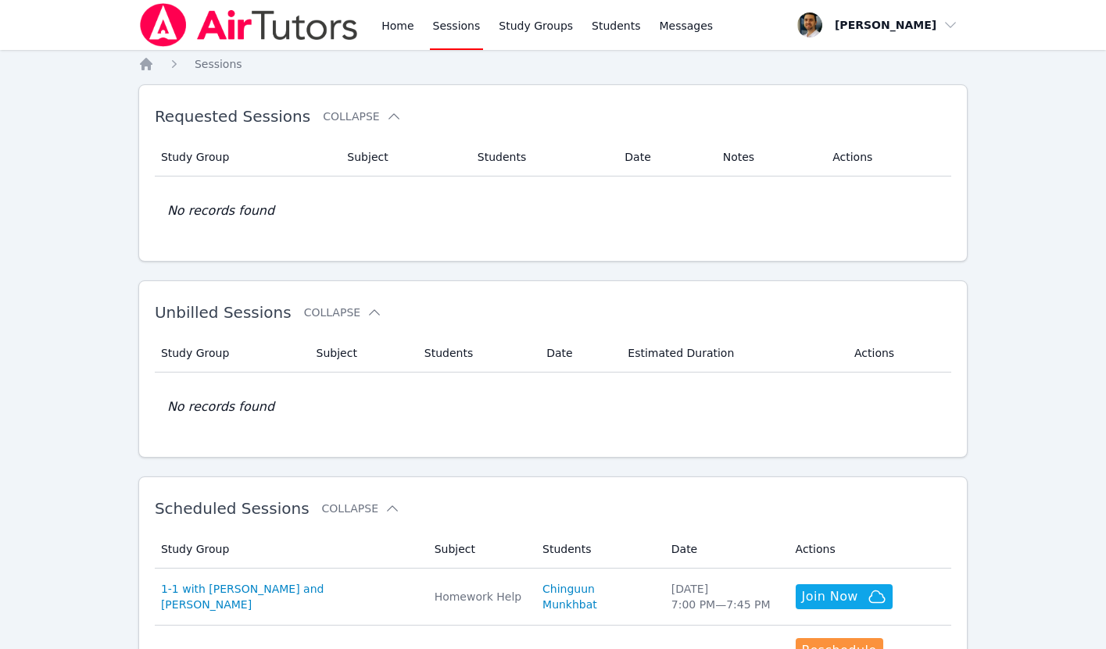
scroll to position [223, 0]
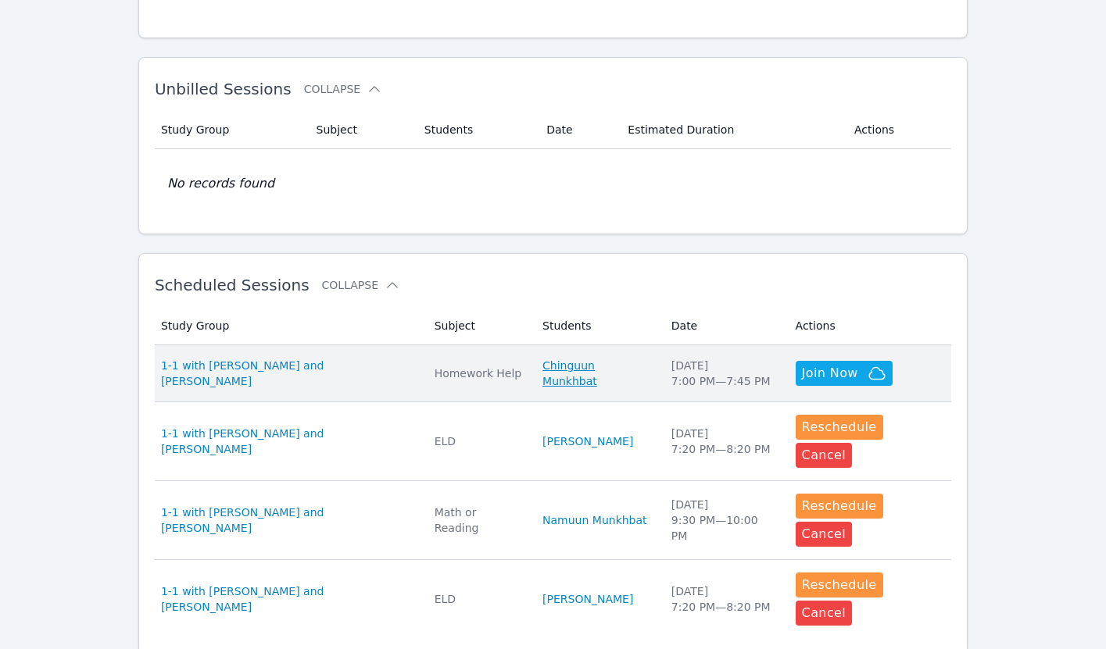
click at [567, 369] on link "Chinguun Munkhbat" at bounding box center [597, 373] width 110 height 31
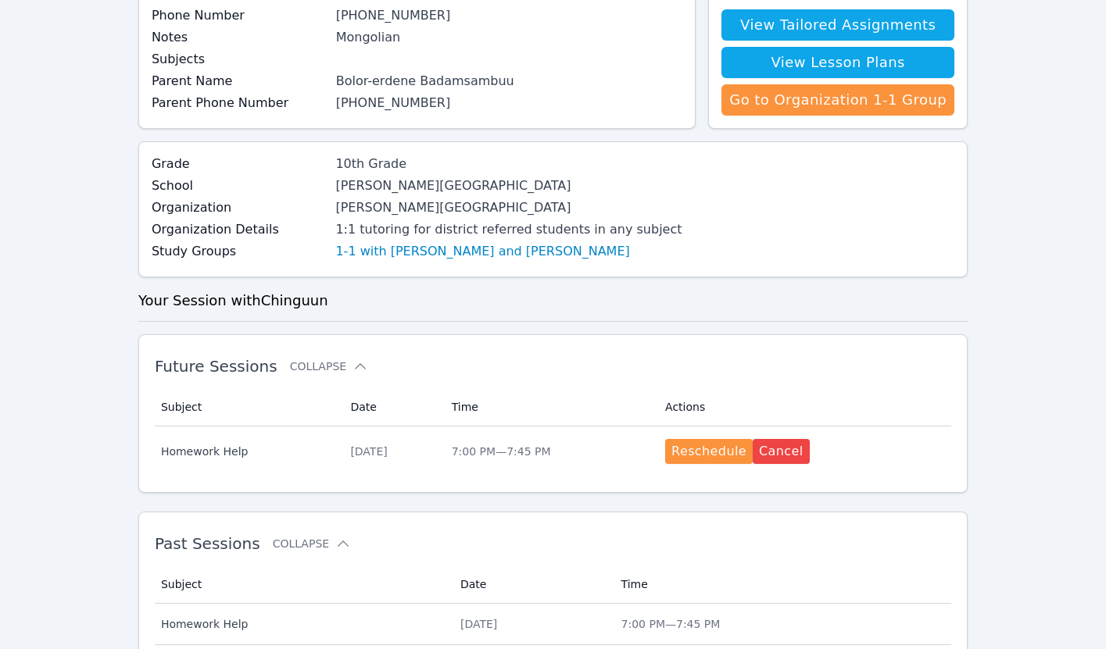
scroll to position [261, 0]
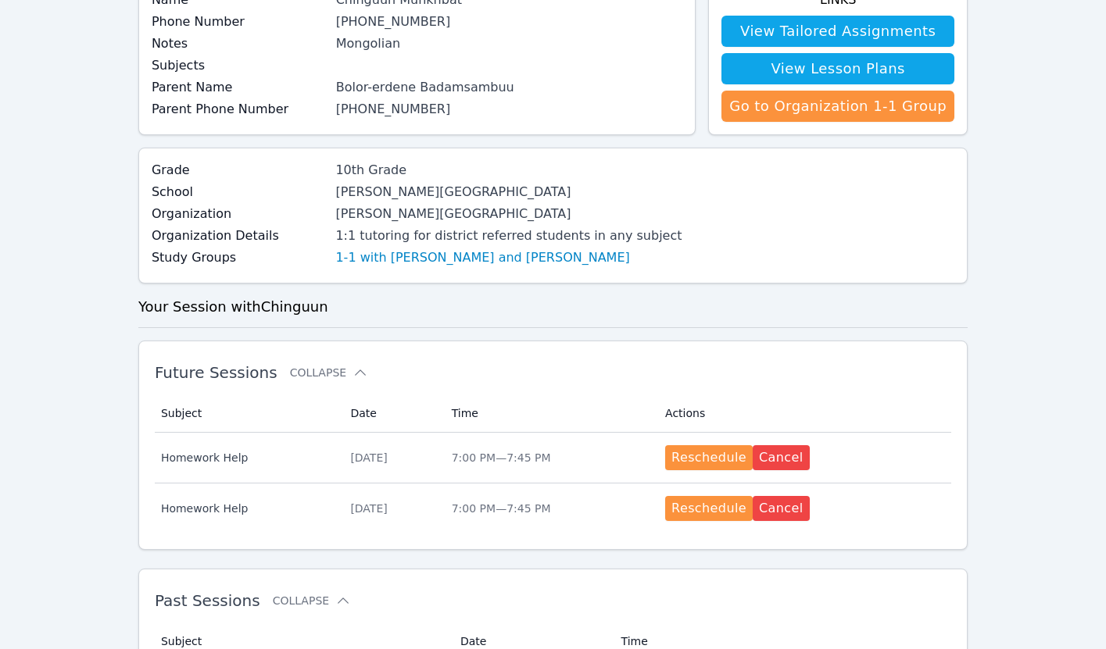
scroll to position [335, 0]
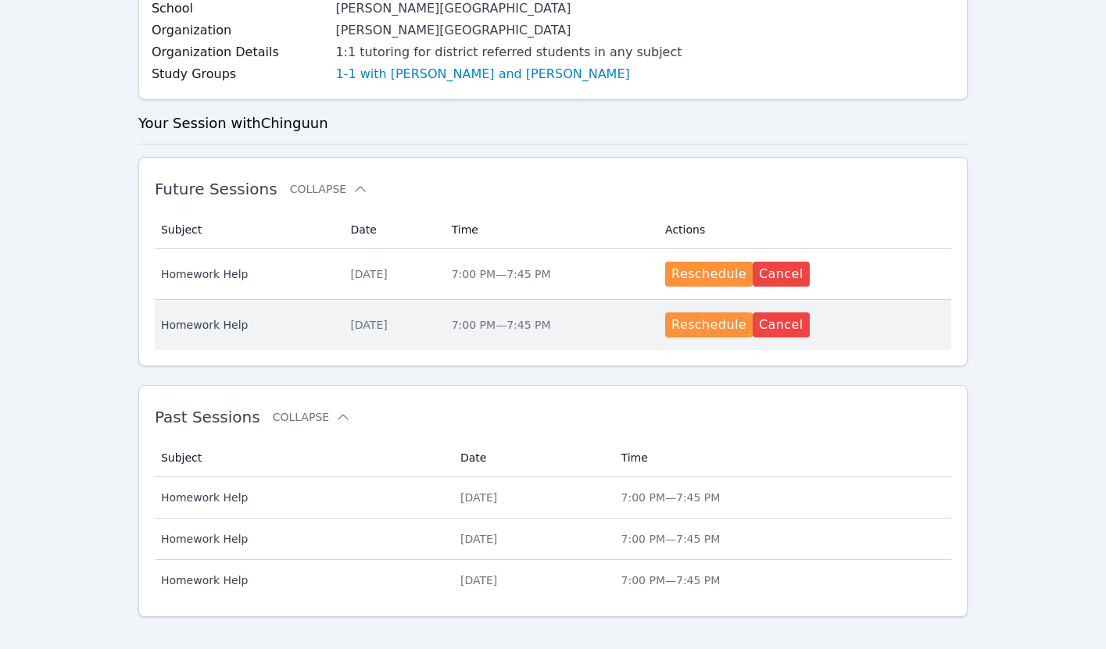
click at [432, 324] on div "[DATE]" at bounding box center [391, 325] width 82 height 16
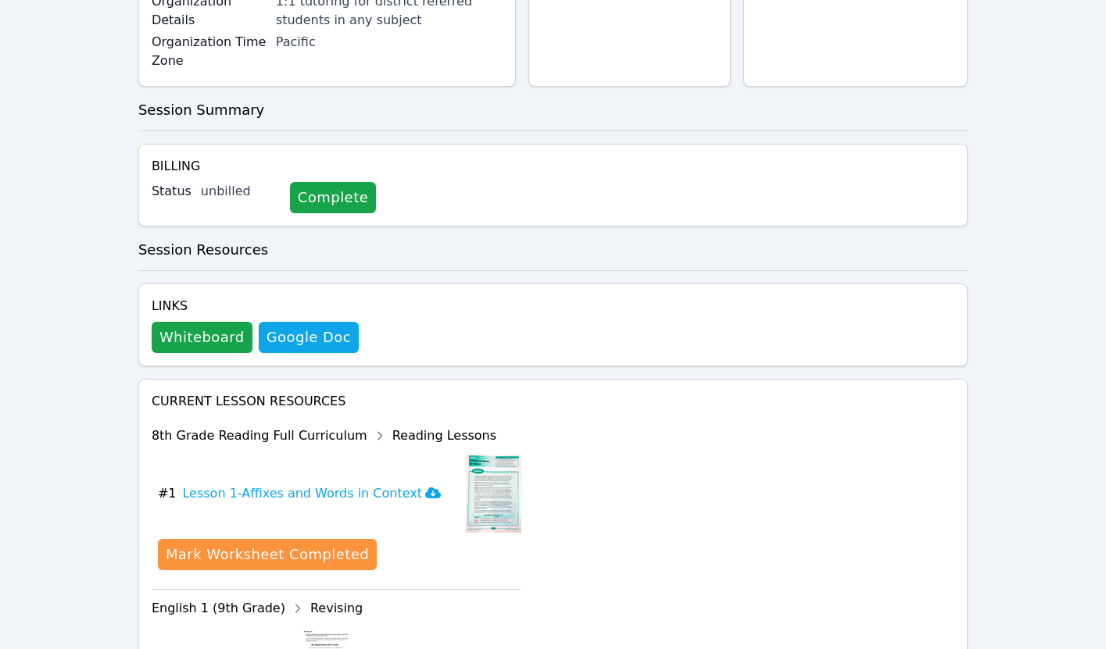
scroll to position [449, 0]
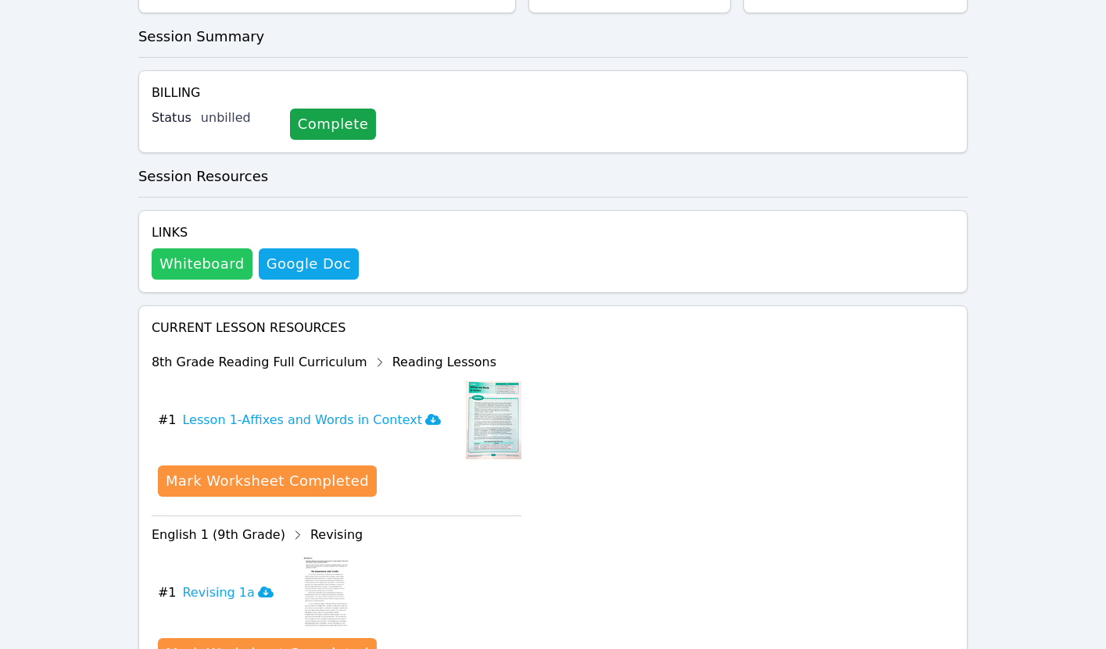
click at [213, 249] on button "Whiteboard" at bounding box center [202, 264] width 101 height 31
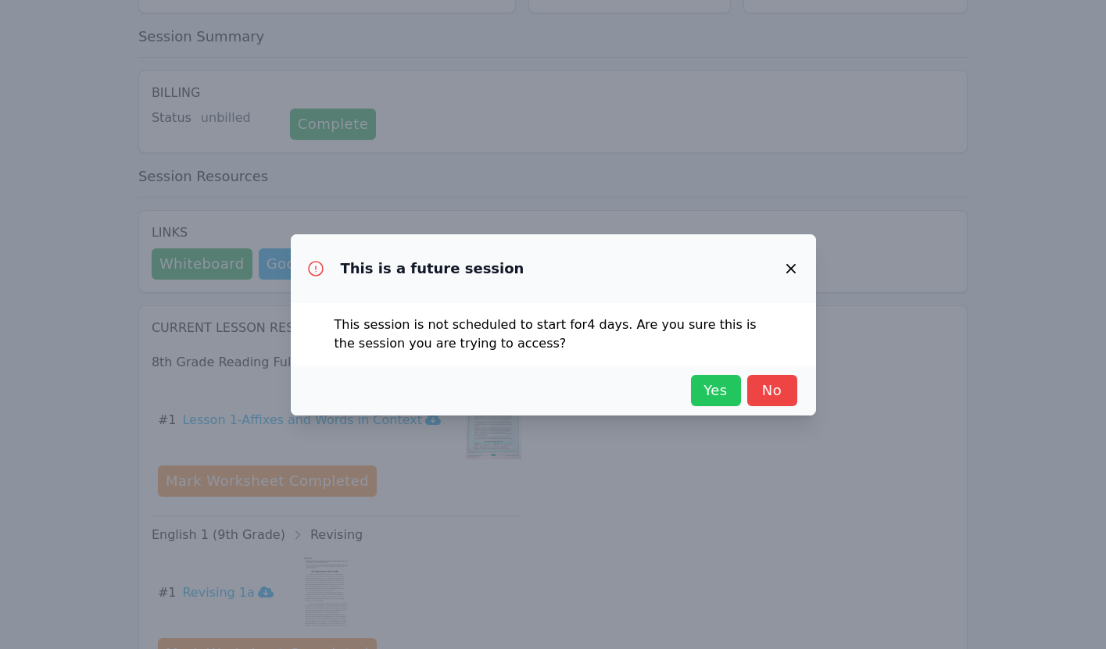
click at [709, 395] on span "Yes" at bounding box center [716, 391] width 34 height 22
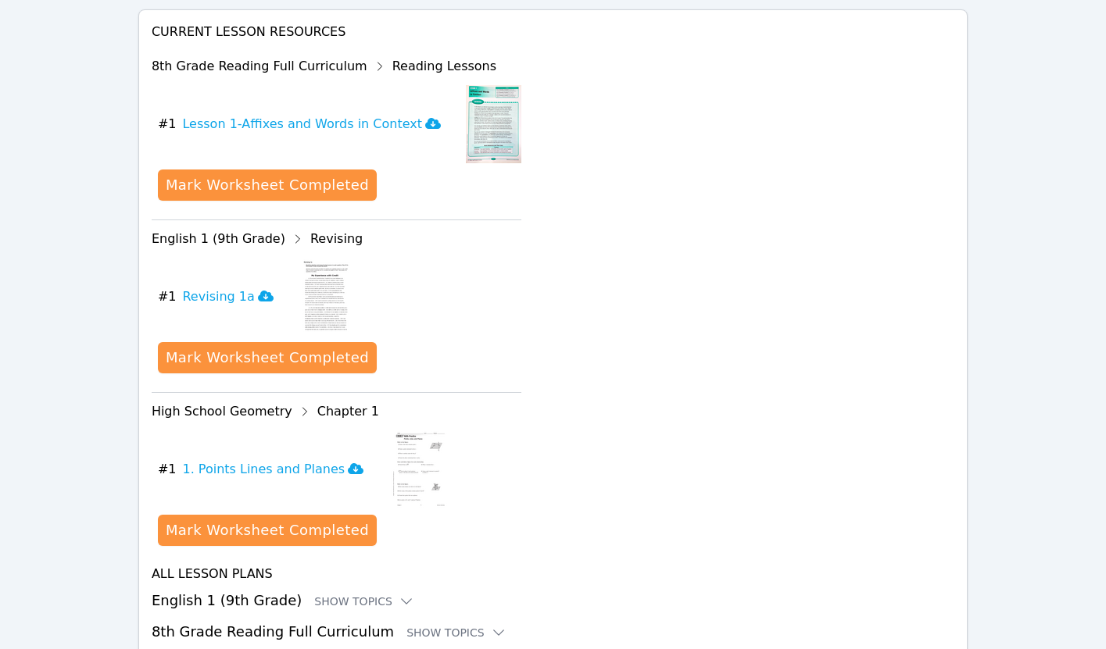
scroll to position [824, 0]
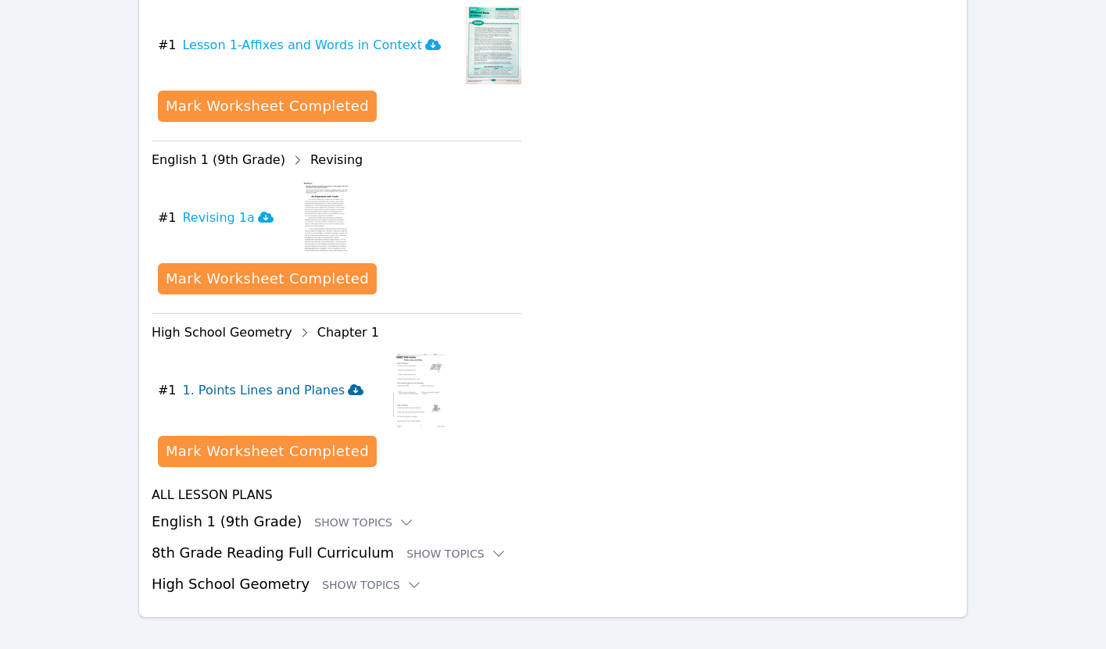
click at [348, 384] on icon at bounding box center [356, 390] width 16 height 13
click at [295, 441] on div "Mark Worksheet Completed" at bounding box center [267, 452] width 203 height 22
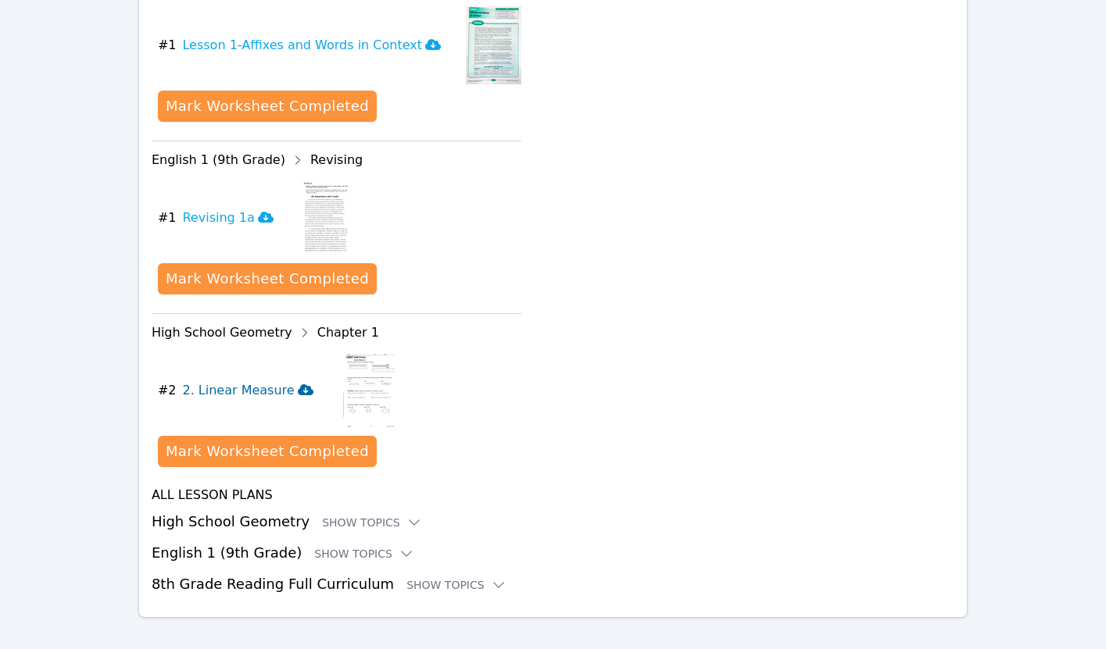
click at [298, 384] on icon at bounding box center [306, 390] width 16 height 13
click at [285, 441] on div "Mark Worksheet Completed" at bounding box center [267, 452] width 203 height 22
click at [419, 384] on icon at bounding box center [427, 389] width 16 height 11
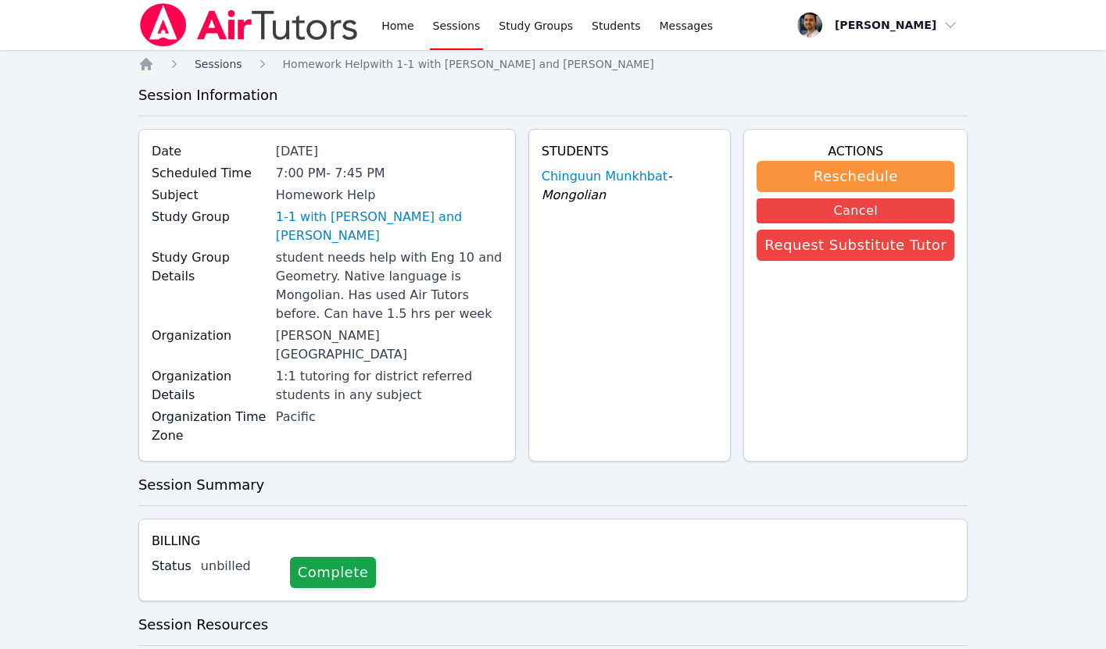
click at [223, 63] on span "Sessions" at bounding box center [219, 64] width 48 height 13
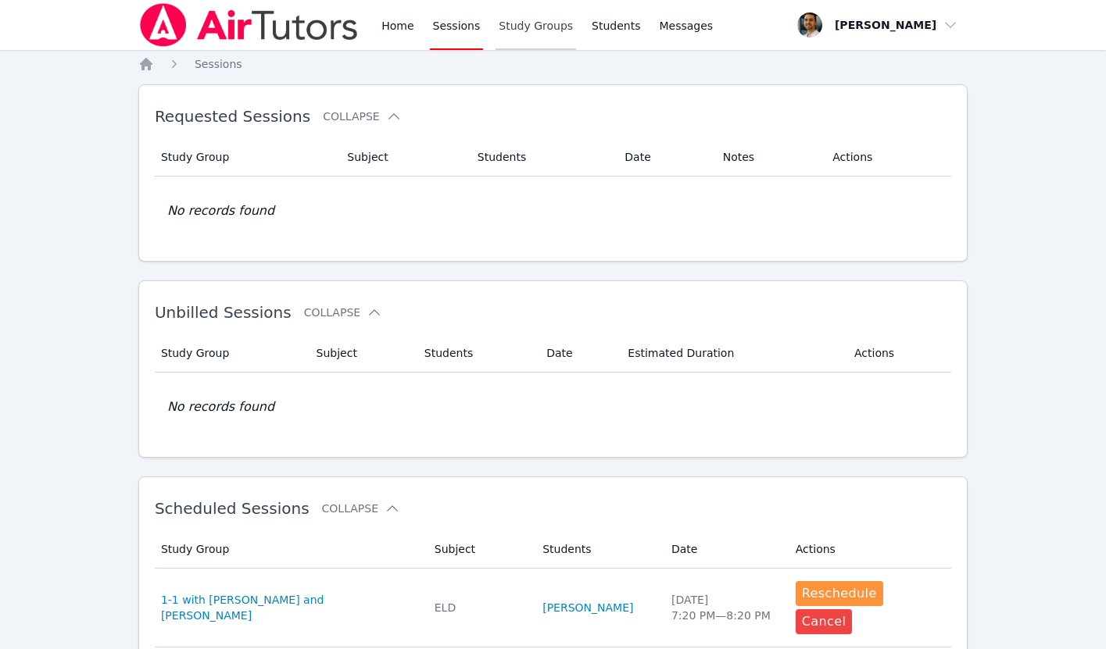
click at [525, 27] on link "Study Groups" at bounding box center [535, 25] width 80 height 50
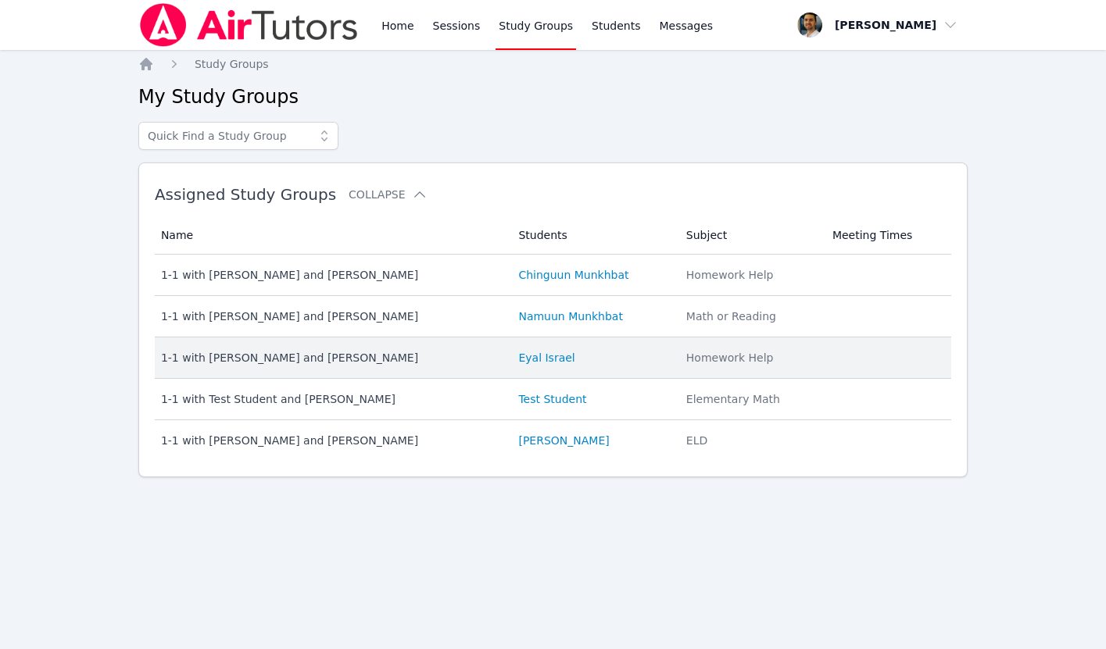
click at [297, 361] on div "1-1 with [PERSON_NAME] and [PERSON_NAME]" at bounding box center [330, 358] width 339 height 16
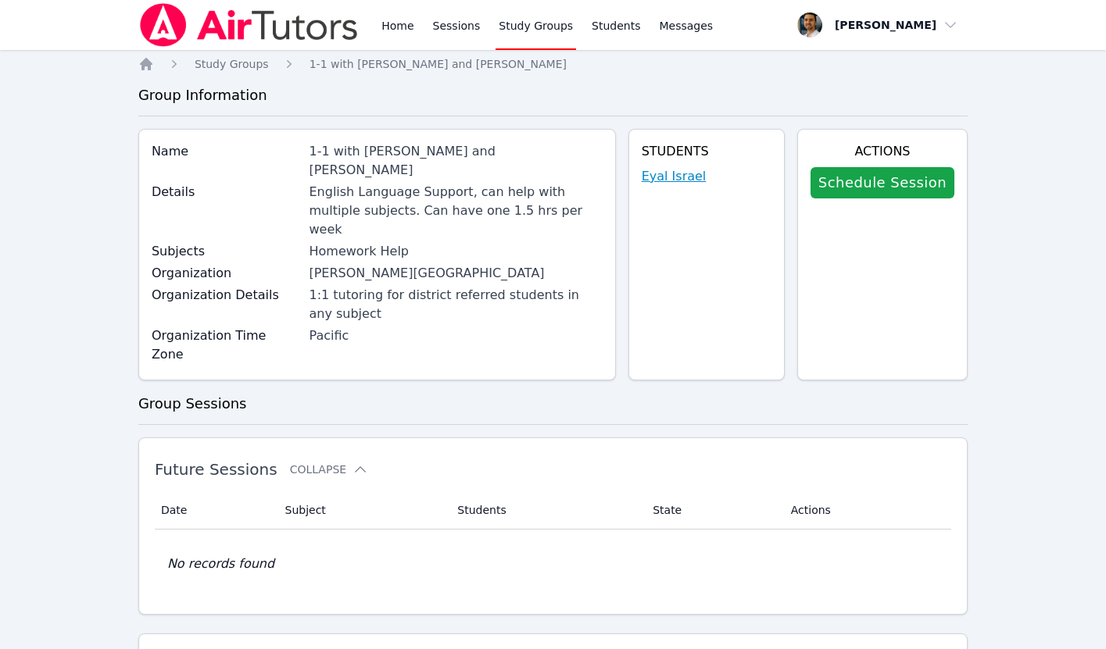
click at [660, 181] on link "Eyal Israel" at bounding box center [674, 176] width 65 height 19
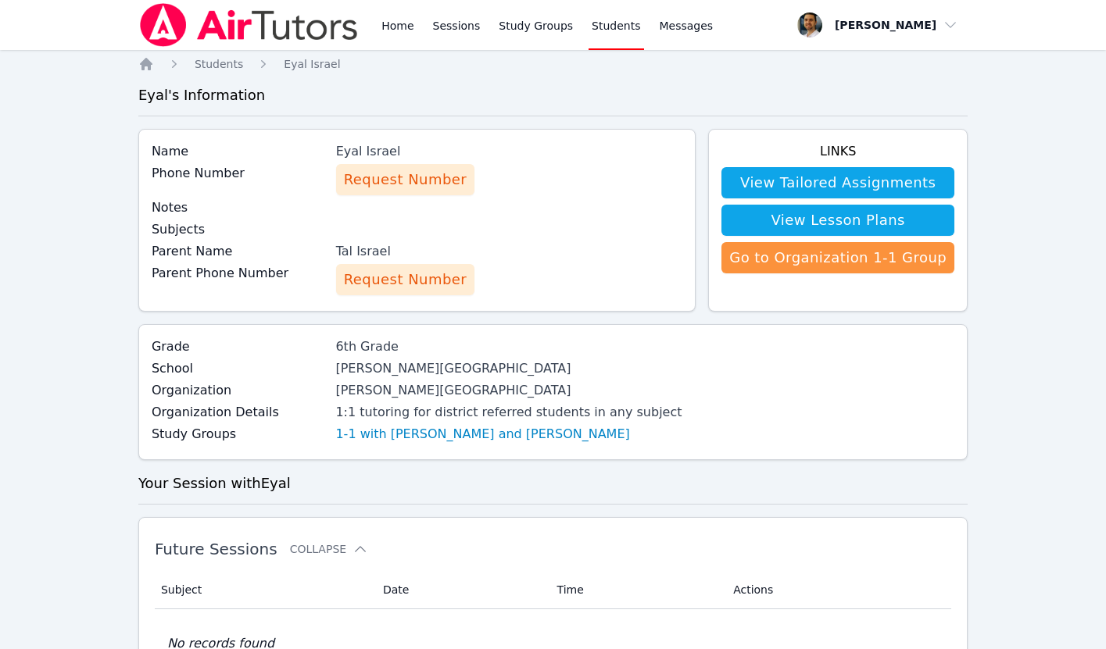
click at [399, 284] on span "Request Number" at bounding box center [405, 280] width 123 height 22
